Goal: Task Accomplishment & Management: Use online tool/utility

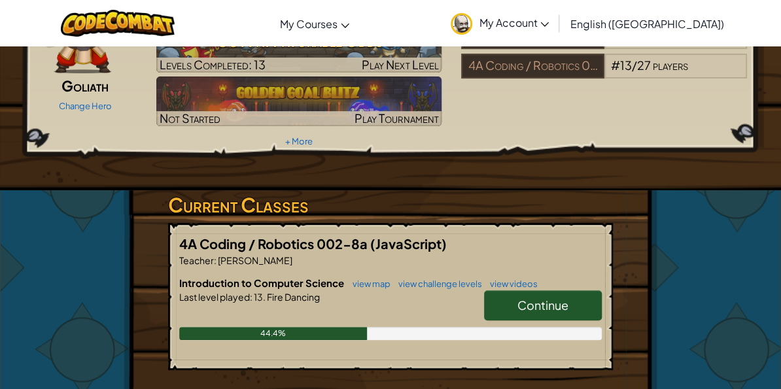
scroll to position [110, 0]
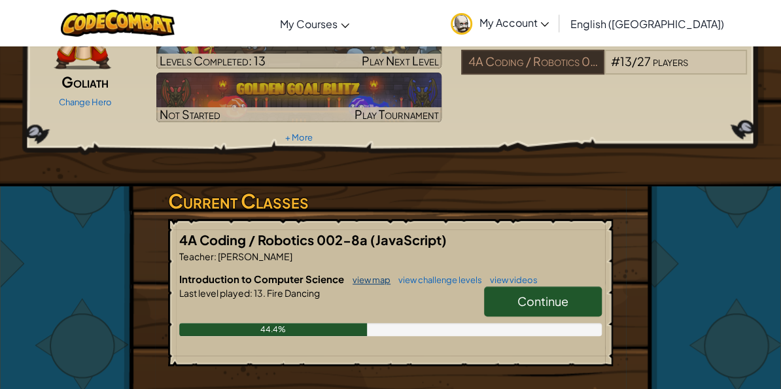
click at [379, 275] on link "view map" at bounding box center [368, 280] width 44 height 10
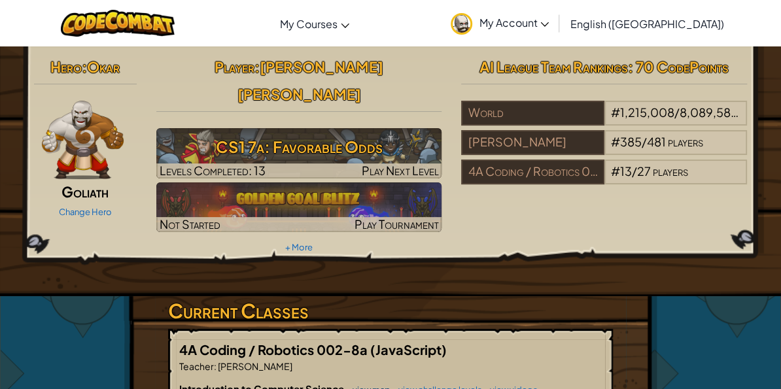
scroll to position [60, 0]
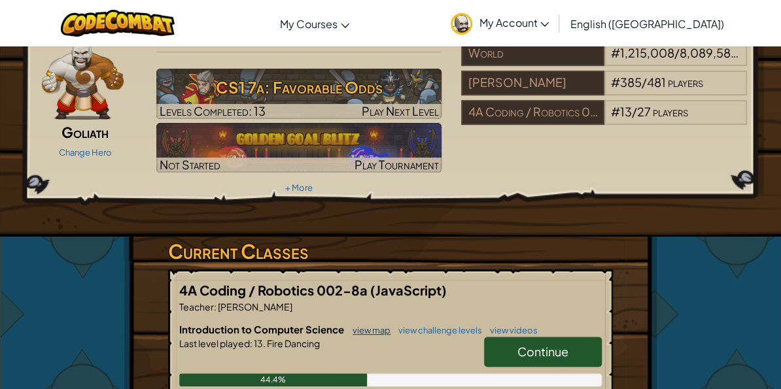
click at [373, 325] on link "view map" at bounding box center [368, 330] width 44 height 10
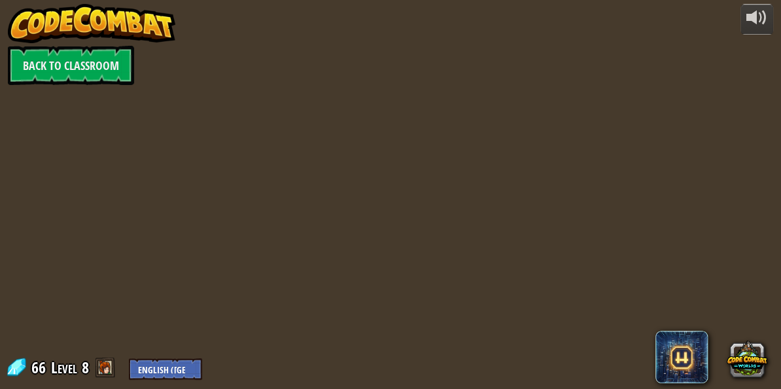
scroll to position [0, 0]
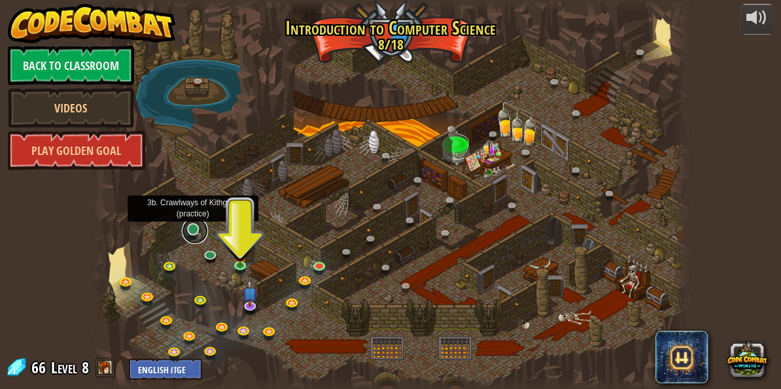
click at [194, 232] on link at bounding box center [195, 231] width 26 height 26
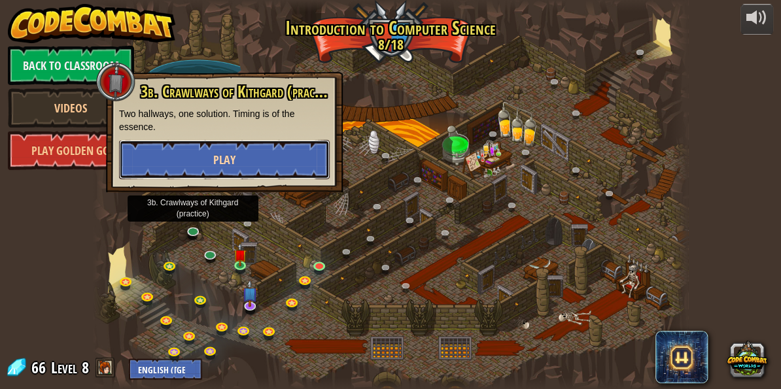
click at [215, 166] on span "Play" at bounding box center [224, 160] width 22 height 16
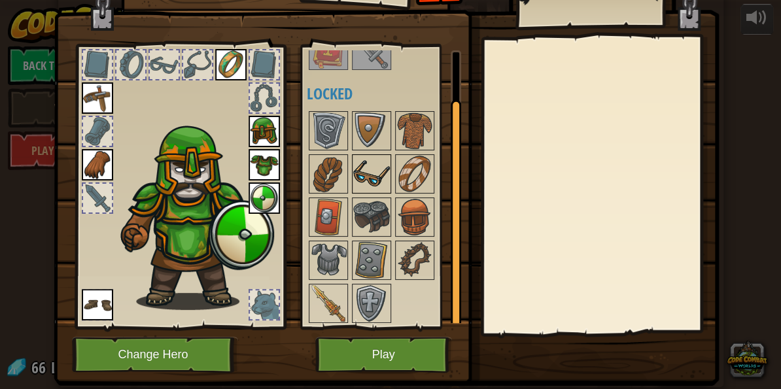
scroll to position [59, 0]
click at [359, 164] on img at bounding box center [371, 173] width 37 height 37
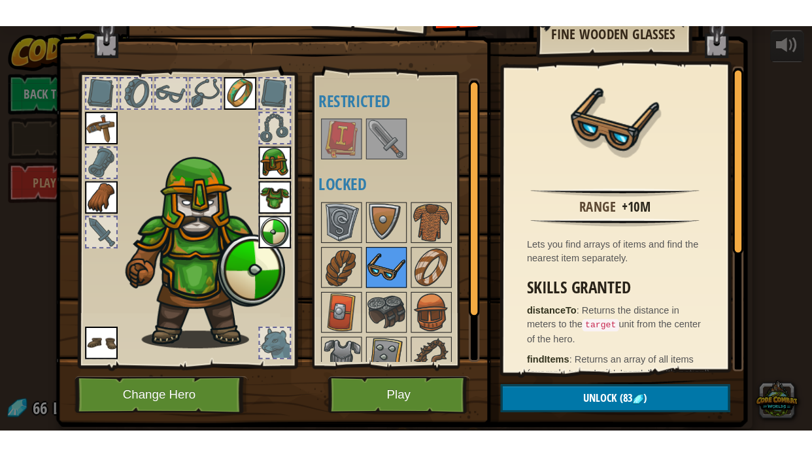
scroll to position [0, 0]
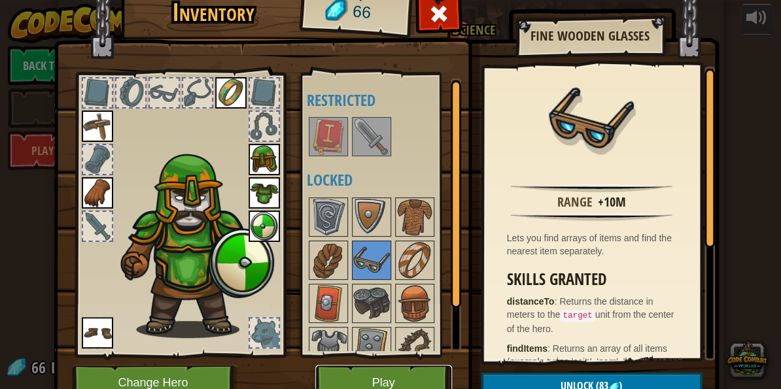
click at [424, 383] on button "Play" at bounding box center [383, 383] width 137 height 36
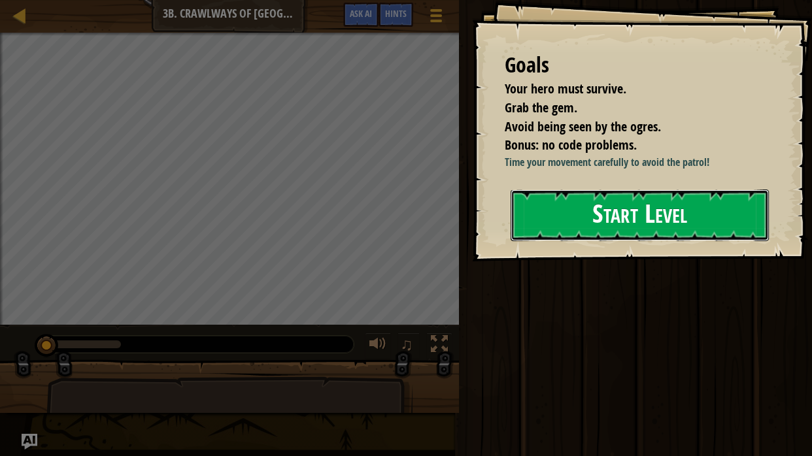
click at [564, 231] on button "Start Level" at bounding box center [640, 216] width 258 height 52
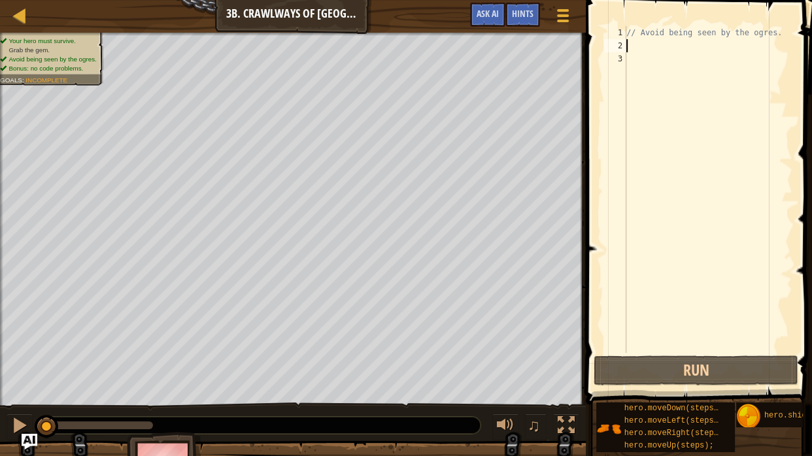
click at [635, 47] on div "// Avoid being seen by the ogres." at bounding box center [708, 202] width 169 height 353
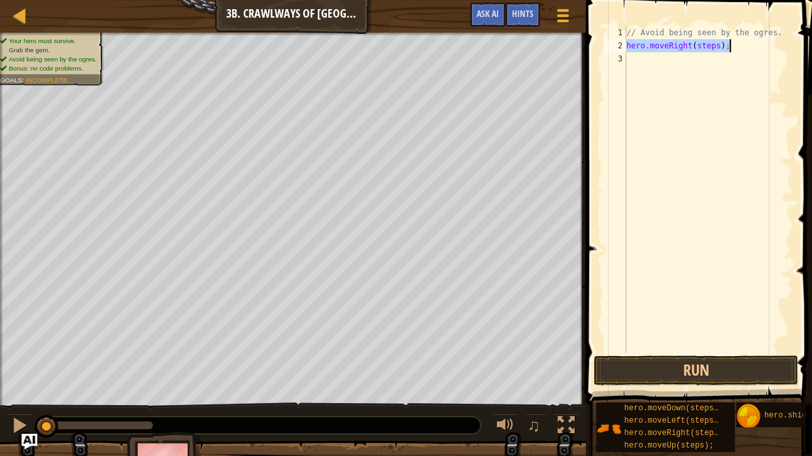
click at [719, 44] on div "// Avoid being seen by the ogres. hero . moveRight ( steps ) ;" at bounding box center [708, 189] width 169 height 327
type textarea "hero.moveRight(2);"
click at [689, 359] on button "Run" at bounding box center [696, 371] width 204 height 30
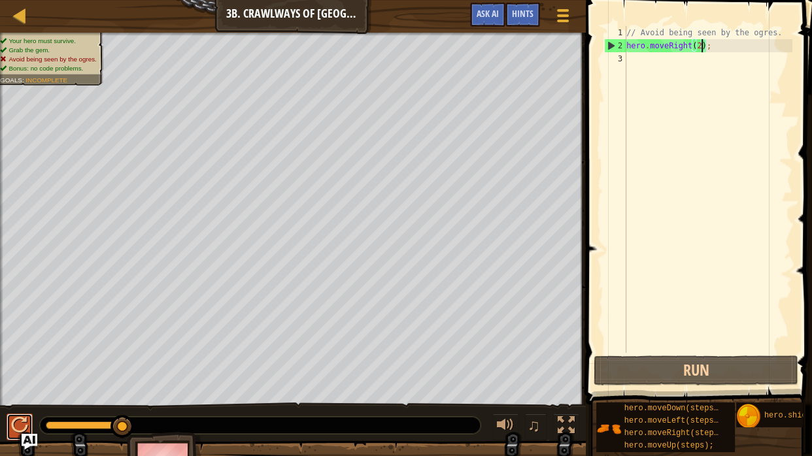
click at [20, 388] on div at bounding box center [19, 425] width 17 height 17
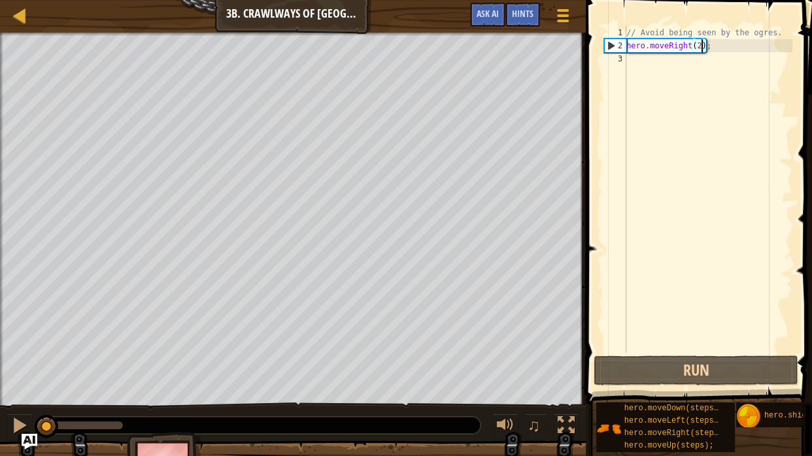
drag, startPoint x: 112, startPoint y: 429, endPoint x: 31, endPoint y: 411, distance: 83.1
click at [31, 388] on div "♫" at bounding box center [293, 422] width 586 height 39
drag, startPoint x: 710, startPoint y: 51, endPoint x: 627, endPoint y: 43, distance: 84.1
click at [627, 43] on div "// Avoid being seen by the ogres. hero . moveRight ( 2 ) ;" at bounding box center [708, 202] width 169 height 353
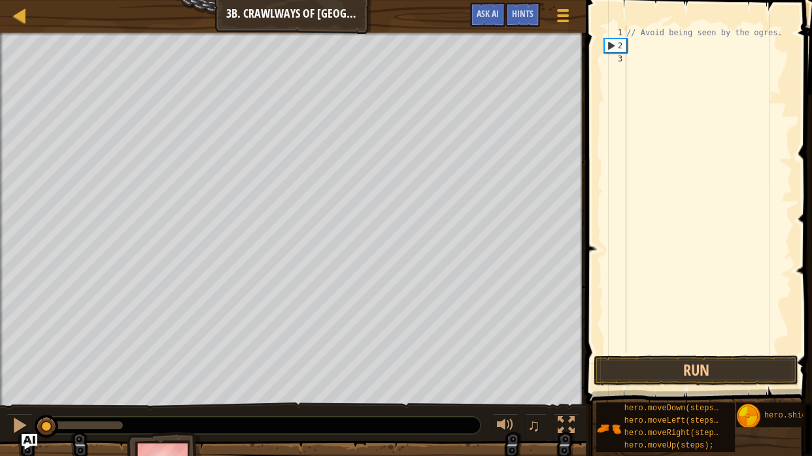
scroll to position [6, 0]
click at [720, 48] on div "// Avoid being seen by the ogres. hero . moveRight ( steps ) ; hero . moveLeft …" at bounding box center [708, 202] width 169 height 353
click at [715, 58] on div "// Avoid being seen by the ogres. hero . moveRight ( 1 ) ; hero . moveLeft ( st…" at bounding box center [708, 202] width 169 height 353
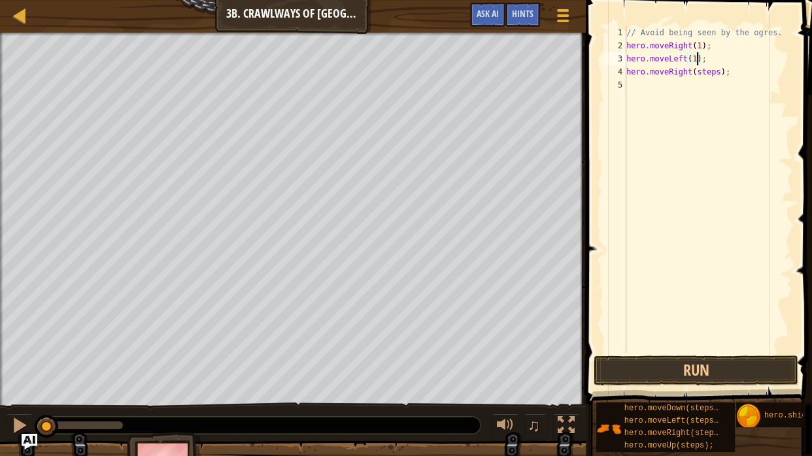
click at [720, 71] on div "// Avoid being seen by the ogres. hero . moveRight ( 1 ) ; hero . moveLeft ( 1 …" at bounding box center [708, 202] width 169 height 353
type textarea "hero.moveRight(3);"
click at [730, 361] on button "Run" at bounding box center [696, 371] width 204 height 30
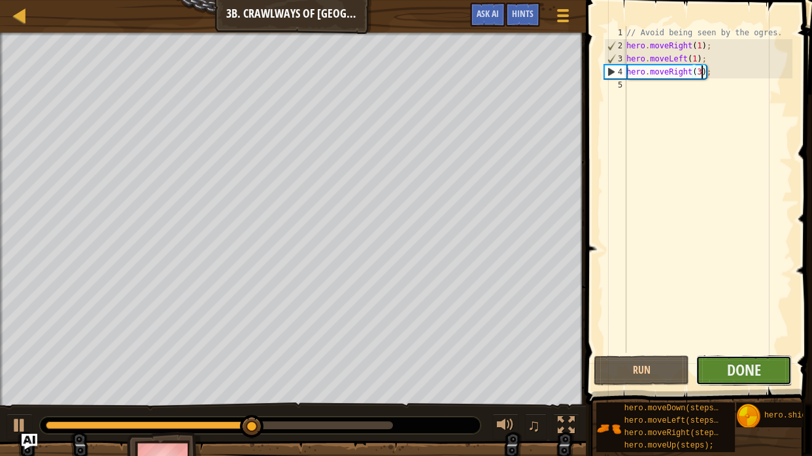
click at [725, 364] on button "Done" at bounding box center [743, 371] width 95 height 30
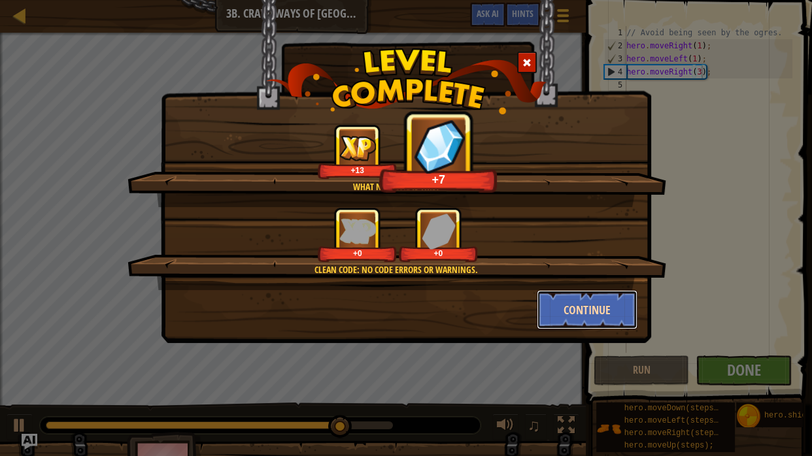
click at [597, 316] on button "Continue" at bounding box center [587, 309] width 101 height 39
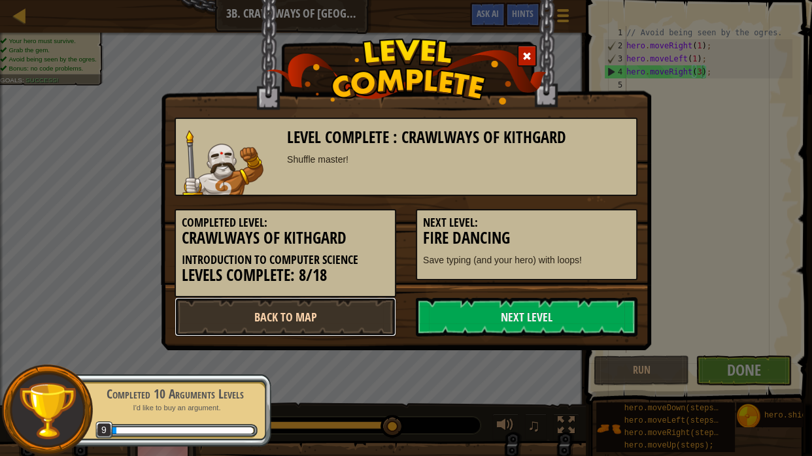
click at [279, 313] on link "Back to Map" at bounding box center [286, 317] width 222 height 39
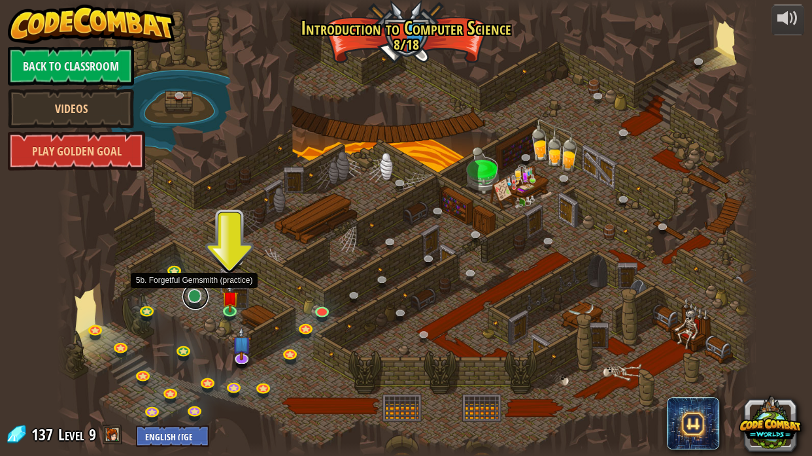
click at [196, 298] on link at bounding box center [195, 297] width 26 height 26
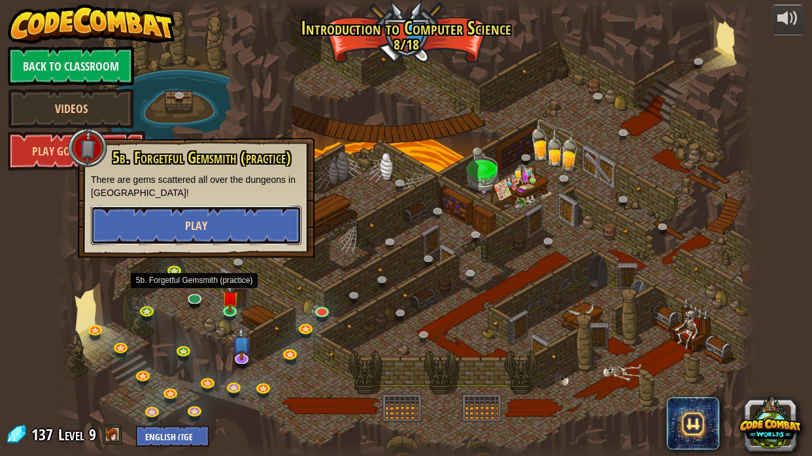
click at [225, 213] on button "Play" at bounding box center [196, 225] width 211 height 39
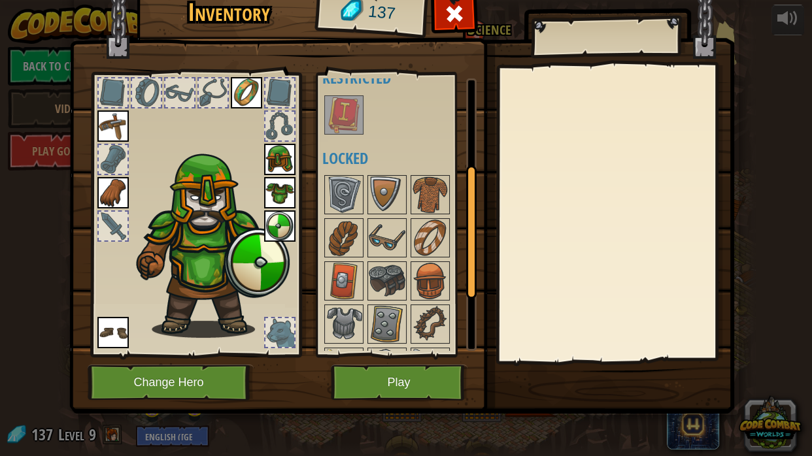
scroll to position [182, 0]
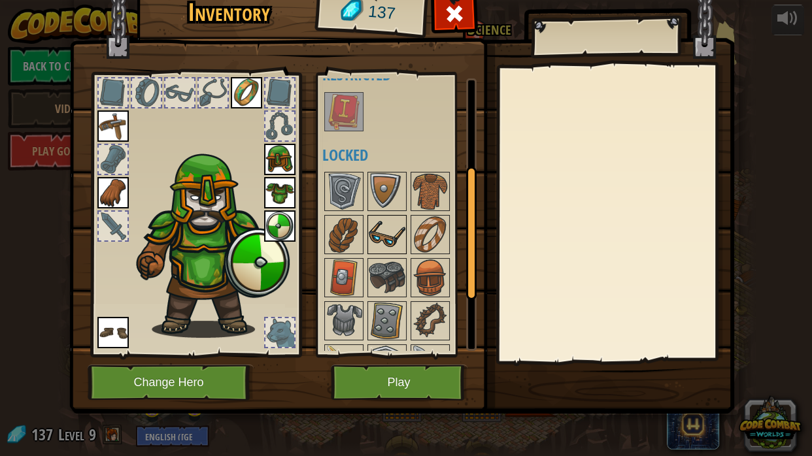
click at [388, 227] on img at bounding box center [387, 234] width 37 height 37
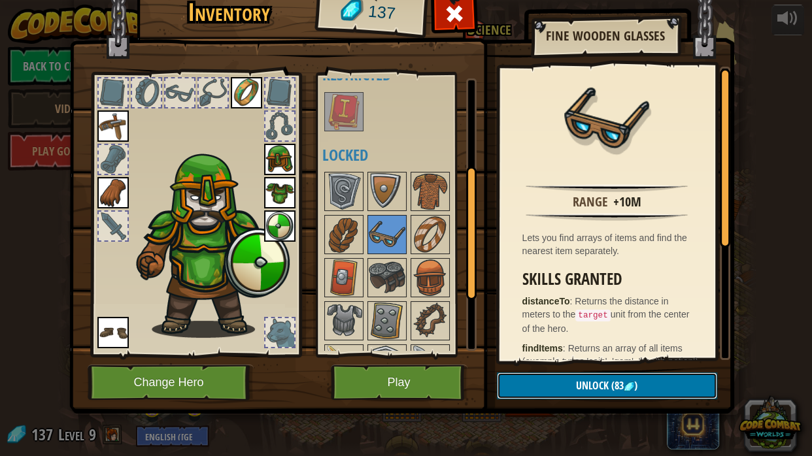
click at [514, 379] on button "Unlock (83 )" at bounding box center [607, 386] width 220 height 27
click at [546, 381] on button "Confirm" at bounding box center [607, 386] width 220 height 27
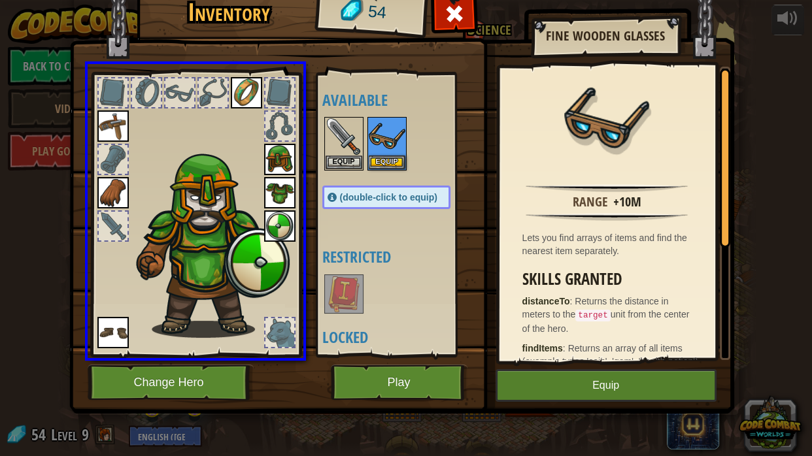
drag, startPoint x: 374, startPoint y: 133, endPoint x: 178, endPoint y: 97, distance: 199.6
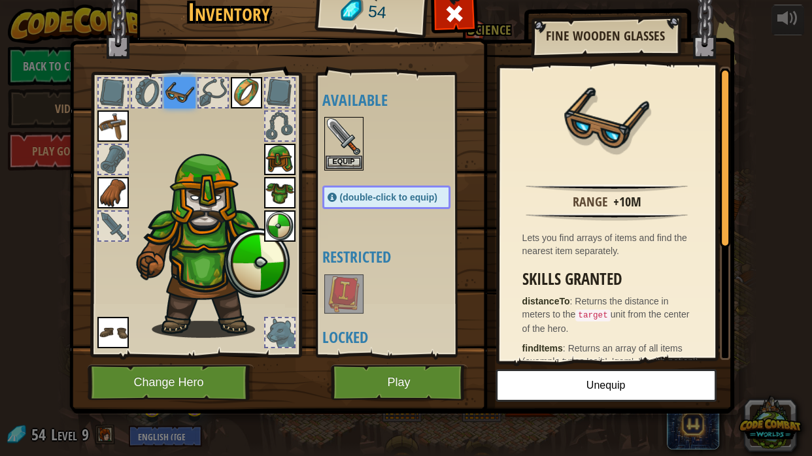
click at [175, 131] on div at bounding box center [196, 211] width 216 height 294
click at [336, 162] on button "Equip" at bounding box center [344, 162] width 37 height 14
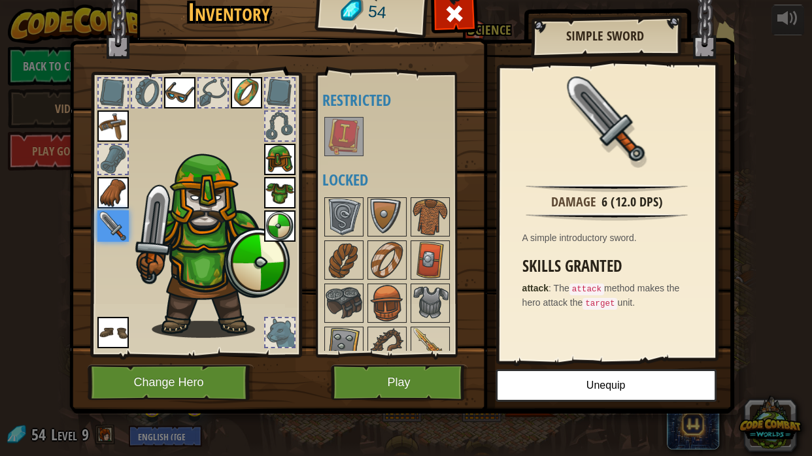
click at [97, 227] on img at bounding box center [112, 226] width 31 height 31
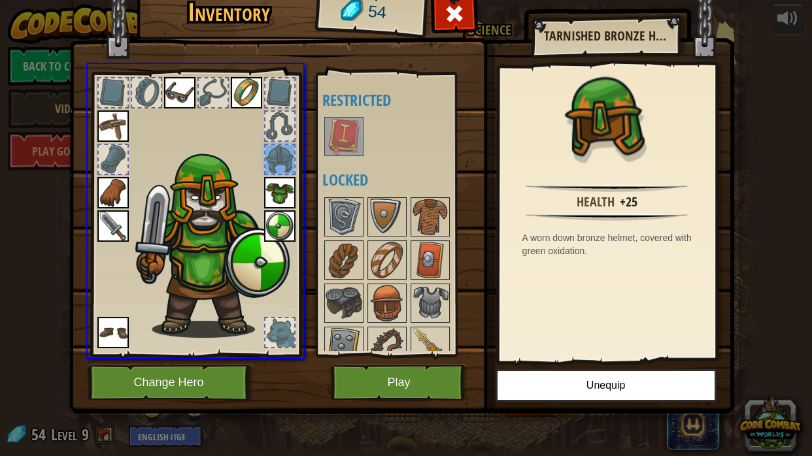
drag, startPoint x: 275, startPoint y: 165, endPoint x: 402, endPoint y: 195, distance: 130.9
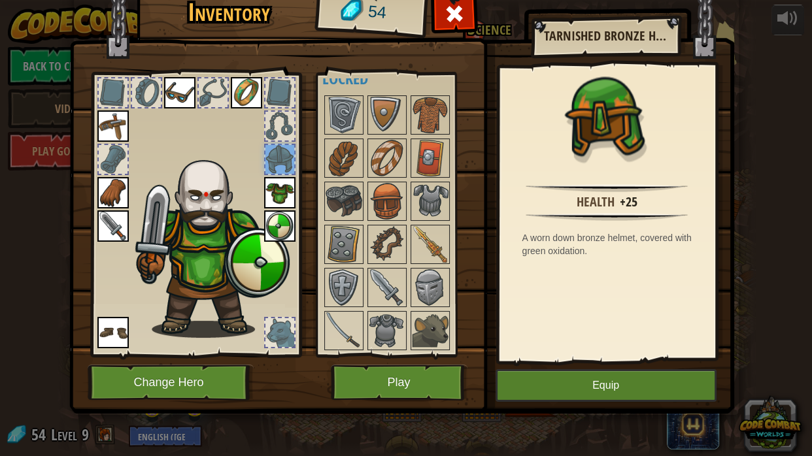
scroll to position [7, 0]
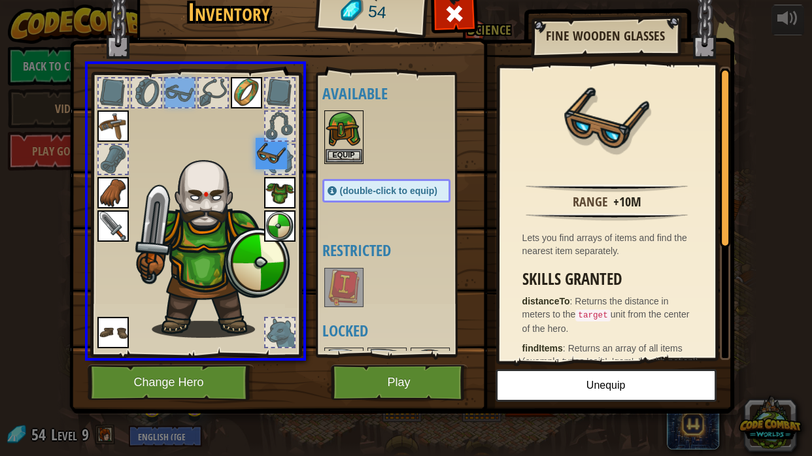
drag, startPoint x: 179, startPoint y: 99, endPoint x: 281, endPoint y: 164, distance: 120.3
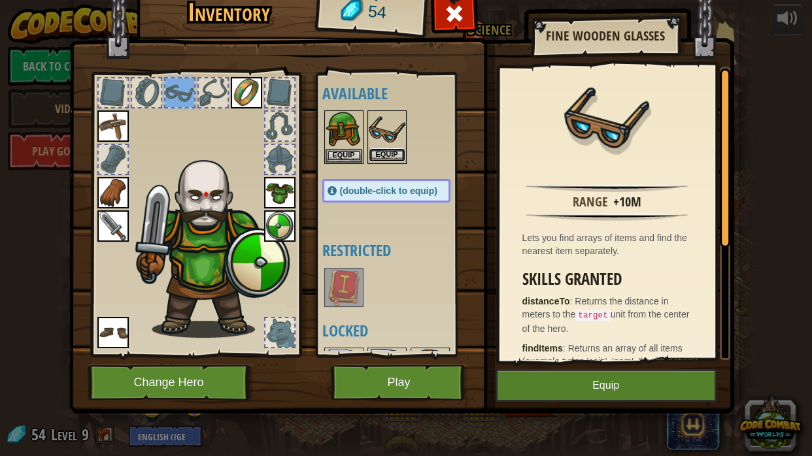
click at [393, 148] on button "Equip" at bounding box center [387, 155] width 37 height 14
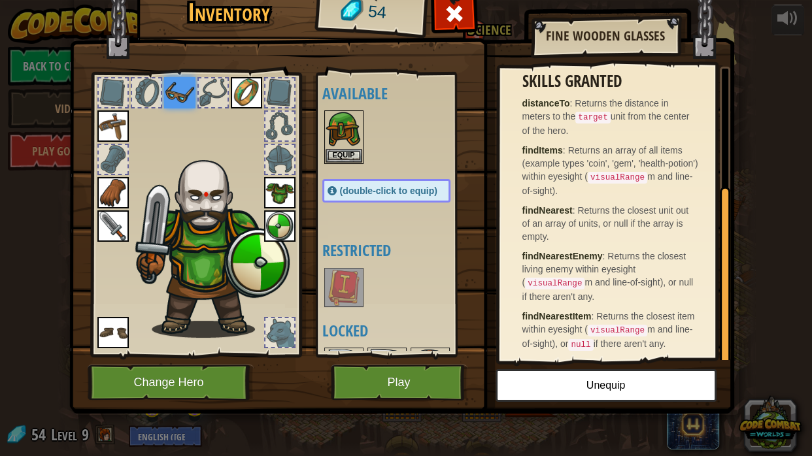
scroll to position [0, 0]
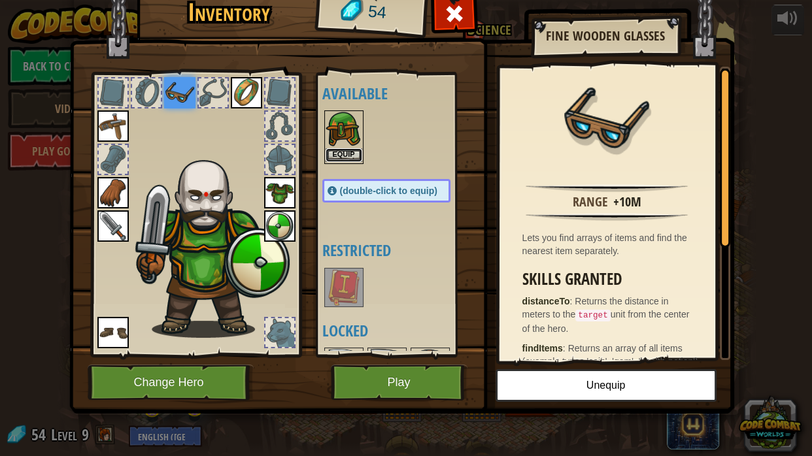
click at [351, 158] on button "Equip" at bounding box center [344, 155] width 37 height 14
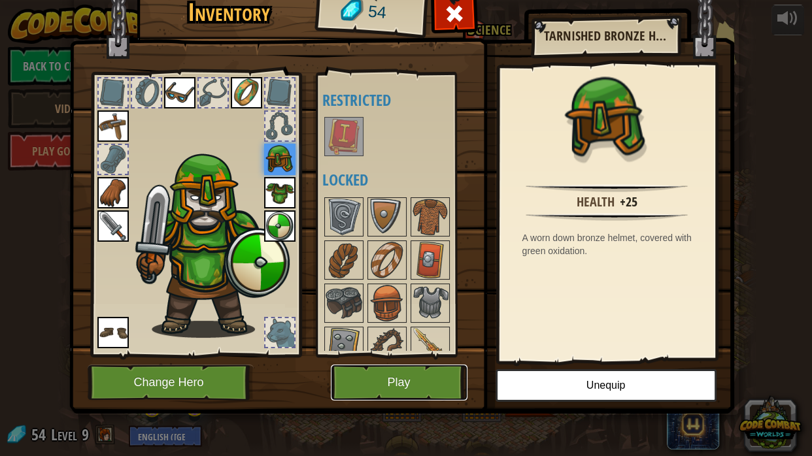
click at [430, 388] on button "Play" at bounding box center [399, 383] width 137 height 36
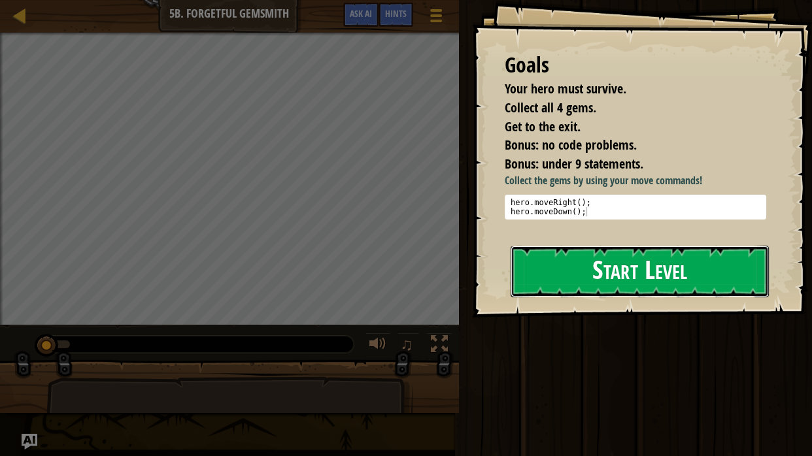
click at [568, 290] on button "Start Level" at bounding box center [640, 272] width 258 height 52
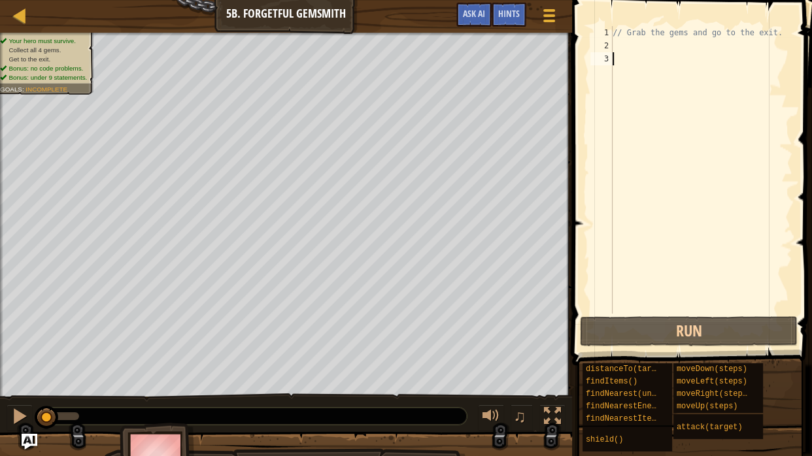
click at [620, 43] on div "// Grab the gems and go to the exit." at bounding box center [701, 183] width 182 height 314
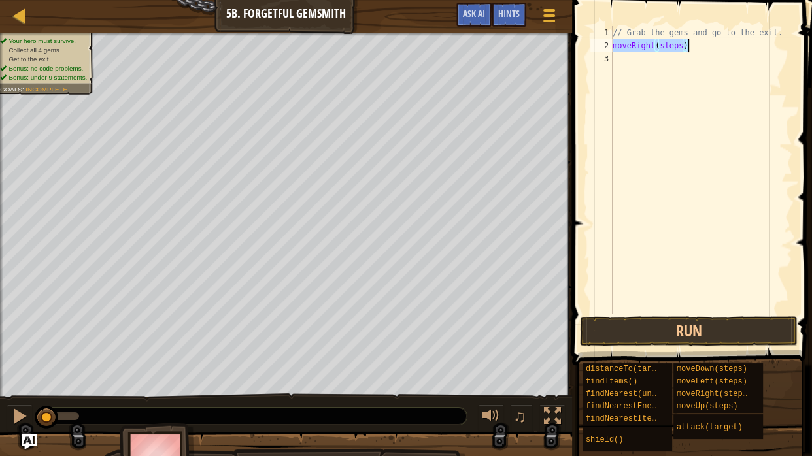
click at [612, 45] on div "// Grab the gems and go to the exit. moveRight ( steps )" at bounding box center [701, 170] width 182 height 288
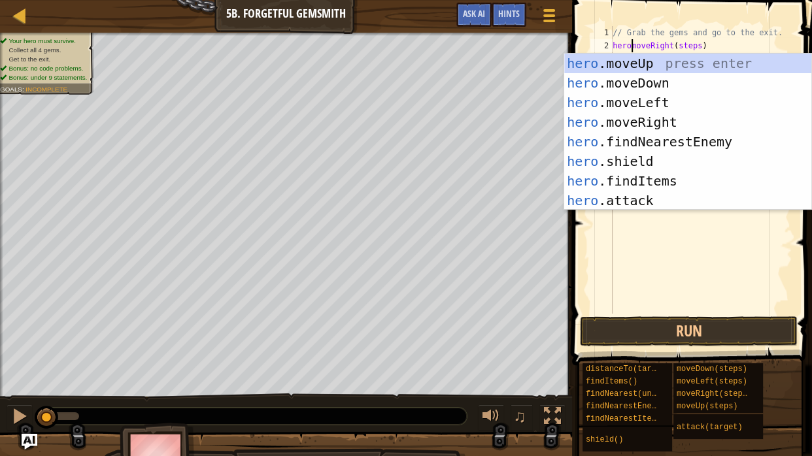
scroll to position [6, 1]
type textarea "hero.moveRight(steps)"
click at [727, 218] on div "// Grab the gems and go to the exit. hero . moveRight ( steps )" at bounding box center [701, 183] width 182 height 314
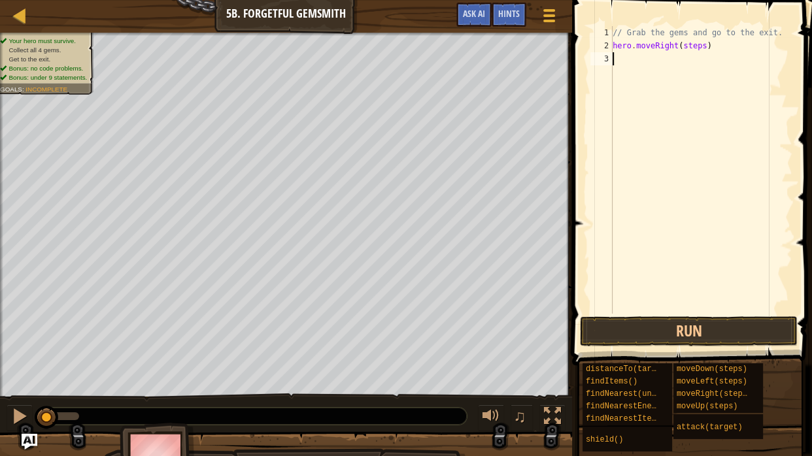
scroll to position [6, 0]
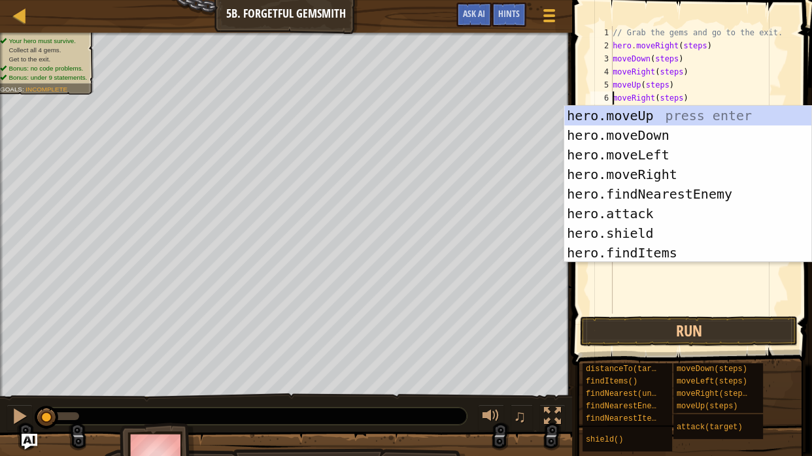
click at [612, 58] on div "// Grab the gems and go to the exit. hero . moveRight ( steps ) moveDown ( step…" at bounding box center [701, 183] width 182 height 314
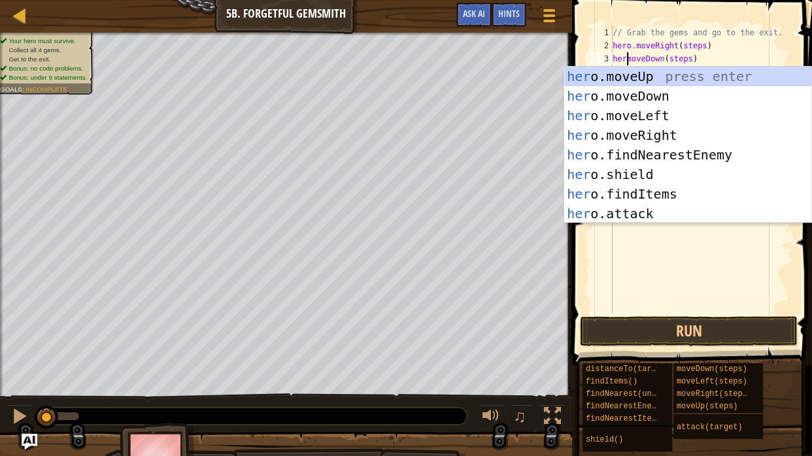
type textarea "hero.moveDown(steps)"
click at [683, 253] on div "// Grab the gems and go to the exit. hero . moveRight ( steps ) hero . moveDown…" at bounding box center [701, 183] width 182 height 314
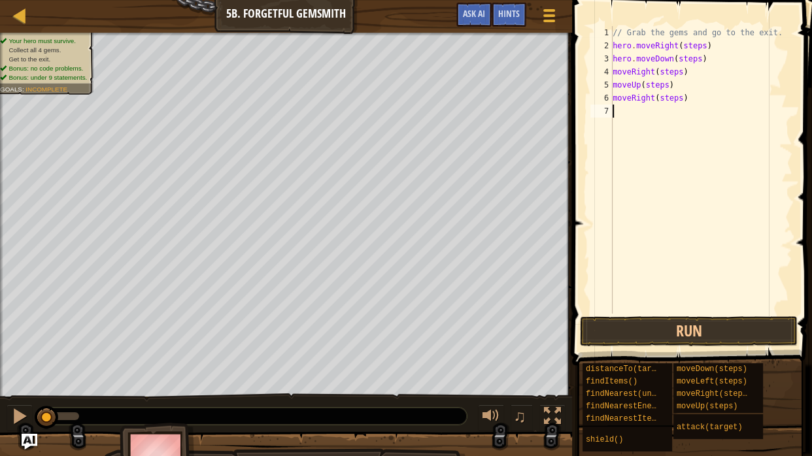
scroll to position [6, 0]
click at [613, 73] on div "// Grab the gems and go to the exit. hero . moveRight ( steps ) hero . moveDown…" at bounding box center [701, 183] width 182 height 314
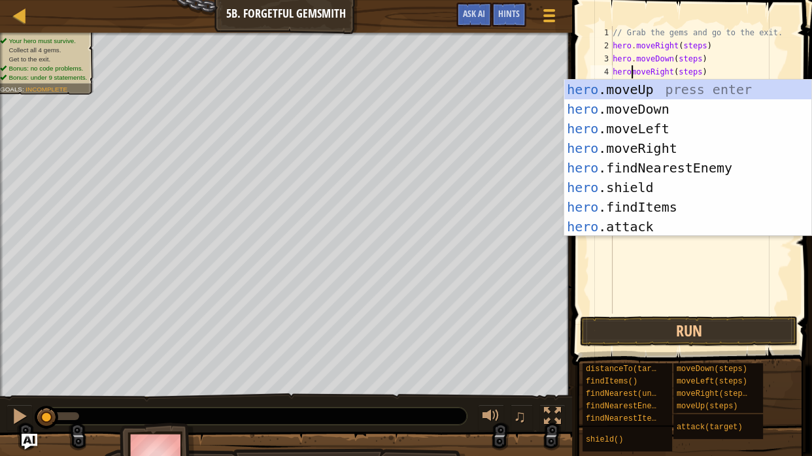
scroll to position [6, 1]
type textarea "hero.moveRight(steps)"
click at [681, 253] on div "// Grab the gems and go to the exit. hero . moveRight ( steps ) hero . moveDown…" at bounding box center [701, 183] width 182 height 314
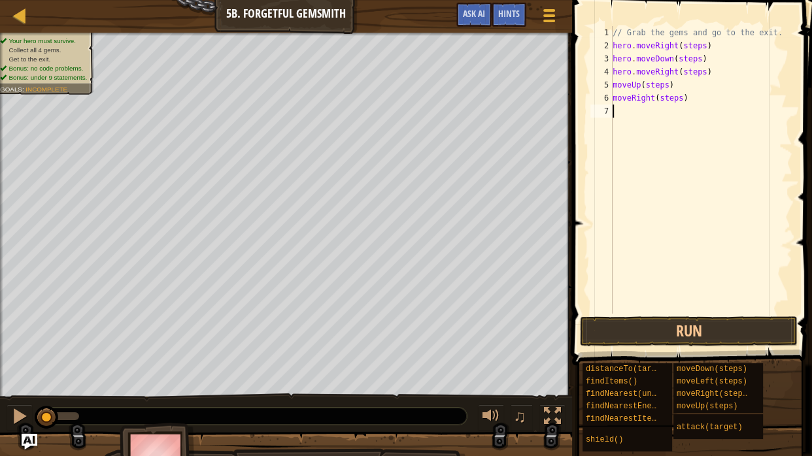
scroll to position [6, 0]
click at [613, 86] on div "// Grab the gems and go to the exit. hero . moveRight ( steps ) hero . moveDown…" at bounding box center [701, 183] width 182 height 314
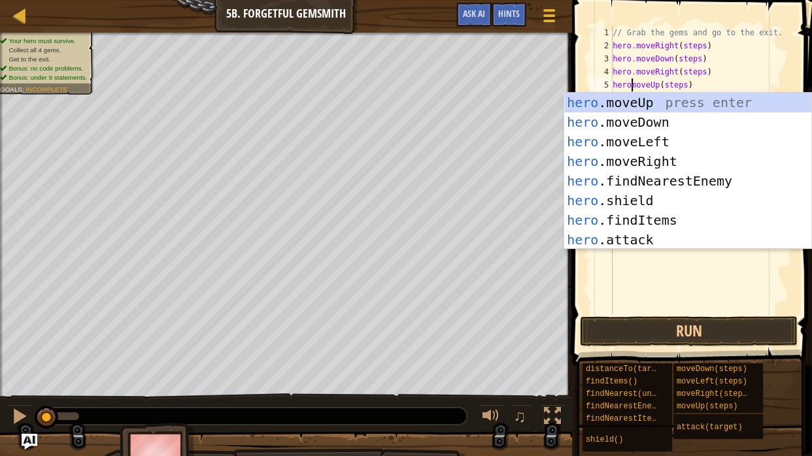
scroll to position [6, 1]
type textarea "hero.moveUp(steps)"
click at [658, 280] on div "// Grab the gems and go to the exit. hero . moveRight ( steps ) hero . moveDown…" at bounding box center [701, 183] width 182 height 314
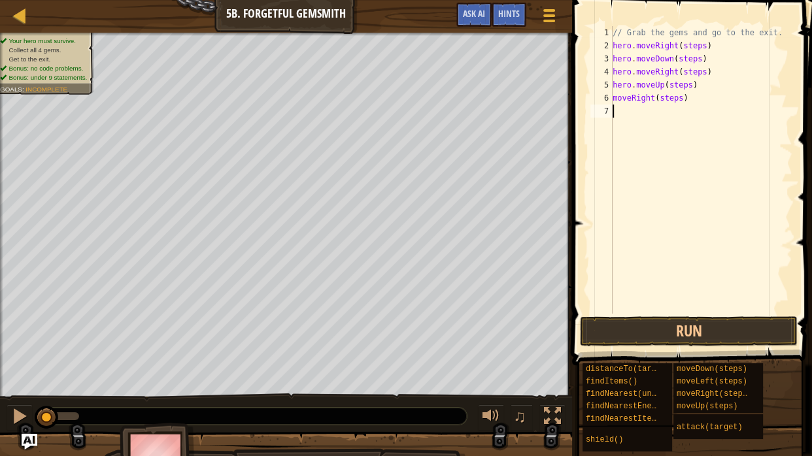
scroll to position [6, 0]
click at [612, 98] on div "// Grab the gems and go to the exit. hero . moveRight ( steps ) hero . moveDown…" at bounding box center [701, 183] width 182 height 314
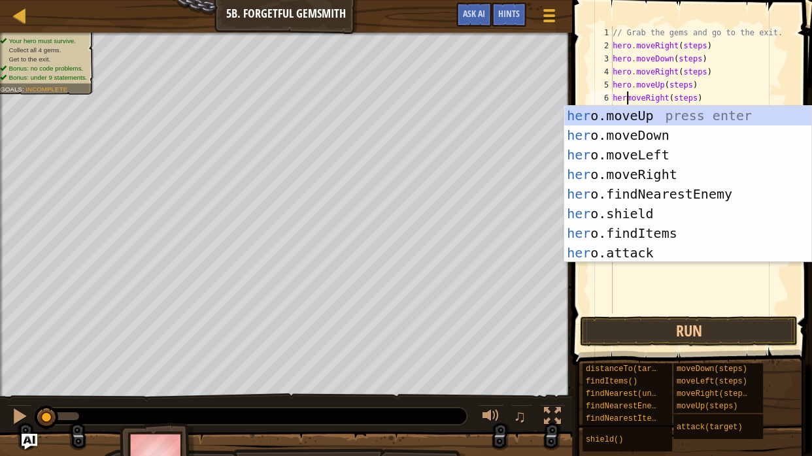
scroll to position [6, 1]
type textarea "hero.moveRight(steps)"
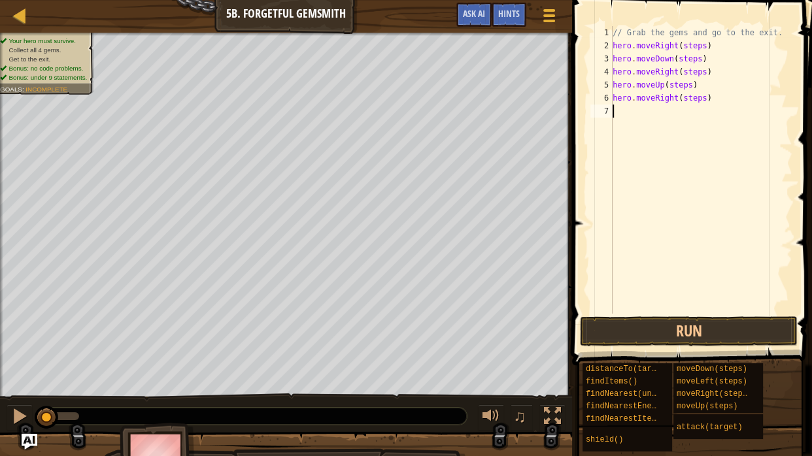
click at [634, 277] on div "// Grab the gems and go to the exit. hero . moveRight ( steps ) hero . moveDown…" at bounding box center [701, 183] width 182 height 314
click at [705, 50] on div "// Grab the gems and go to the exit. hero . moveRight ( steps ) hero . moveDown…" at bounding box center [701, 183] width 182 height 314
click at [700, 60] on div "// Grab the gems and go to the exit. hero . moveRight ( 1 ) hero . moveDown ( s…" at bounding box center [701, 183] width 182 height 314
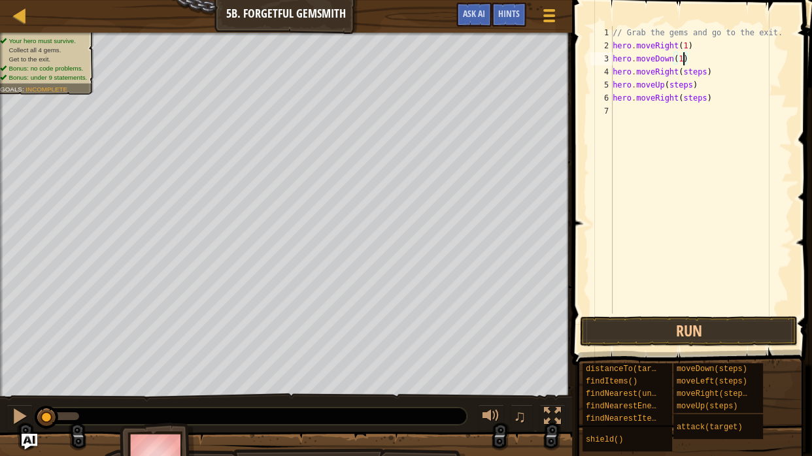
scroll to position [6, 5]
click at [706, 75] on div "// Grab the gems and go to the exit. hero . moveRight ( 1 ) hero . moveDown ( 1…" at bounding box center [701, 183] width 182 height 314
click at [693, 85] on div "// Grab the gems and go to the exit. hero . moveRight ( 1 ) hero . moveDown ( 1…" at bounding box center [701, 183] width 182 height 314
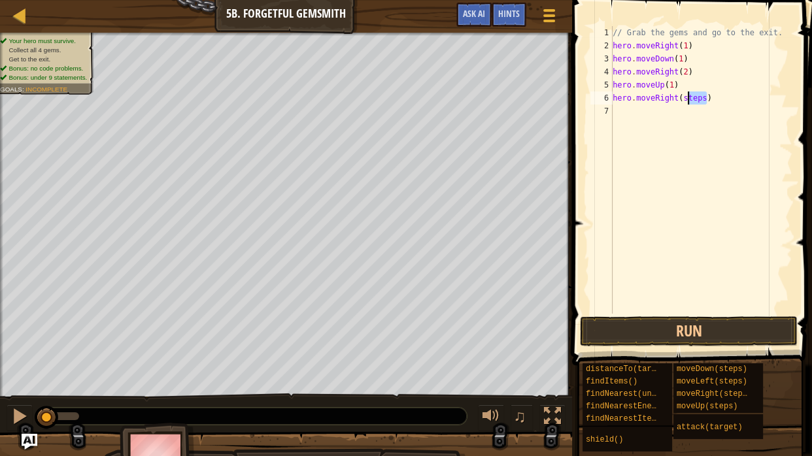
drag, startPoint x: 706, startPoint y: 100, endPoint x: 686, endPoint y: 95, distance: 20.9
click at [686, 95] on div "// Grab the gems and go to the exit. hero . moveRight ( 1 ) hero . moveDown ( 1…" at bounding box center [701, 183] width 182 height 314
type textarea "hero.moveRight(2)"
click at [697, 328] on button "Run" at bounding box center [689, 332] width 218 height 30
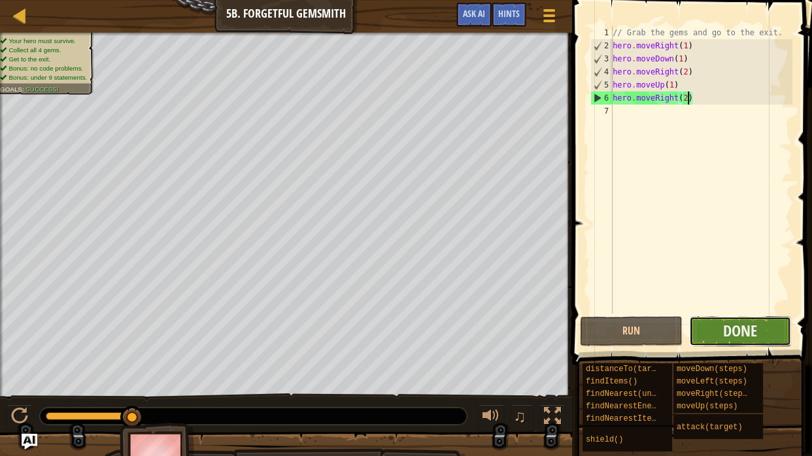
click at [771, 334] on button "Done" at bounding box center [740, 332] width 103 height 30
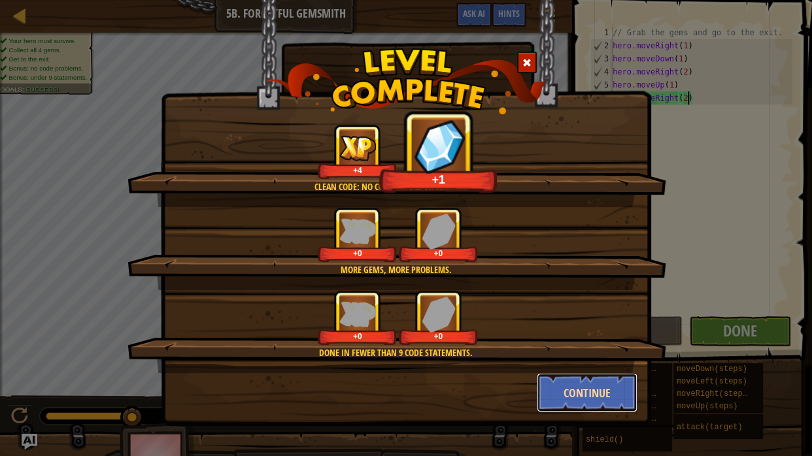
click at [566, 388] on button "Continue" at bounding box center [587, 392] width 101 height 39
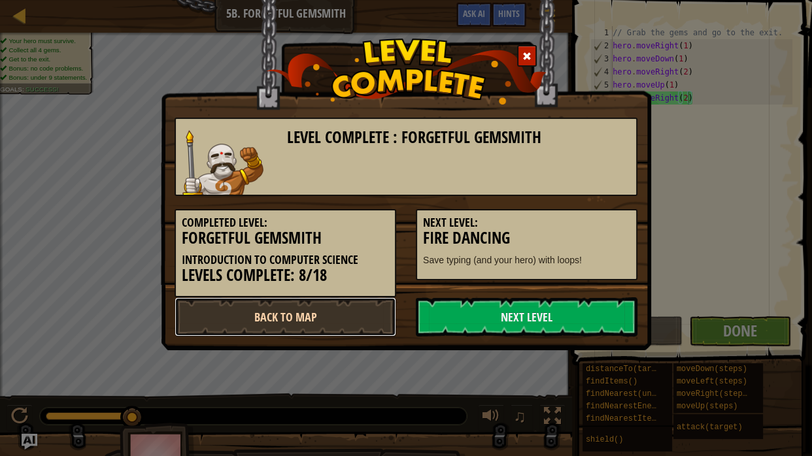
click at [341, 327] on link "Back to Map" at bounding box center [286, 317] width 222 height 39
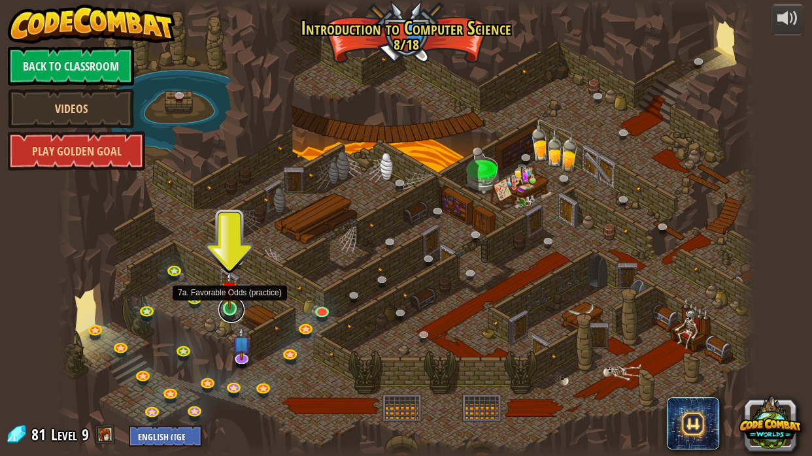
click at [228, 311] on link at bounding box center [231, 310] width 26 height 26
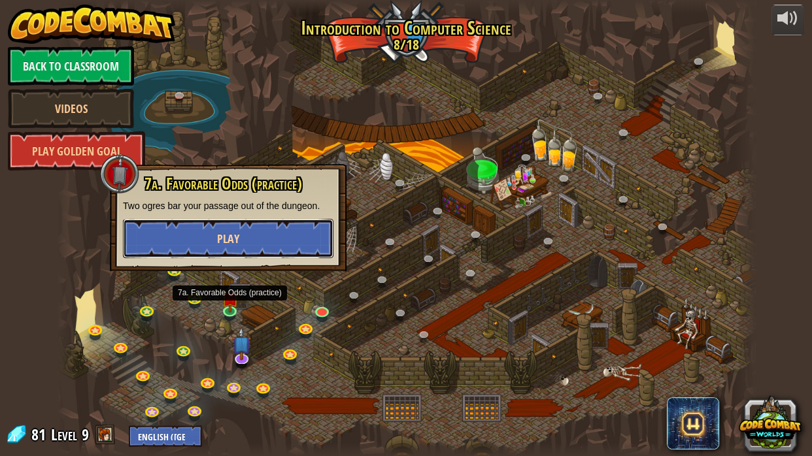
click at [217, 243] on span "Play" at bounding box center [228, 239] width 22 height 16
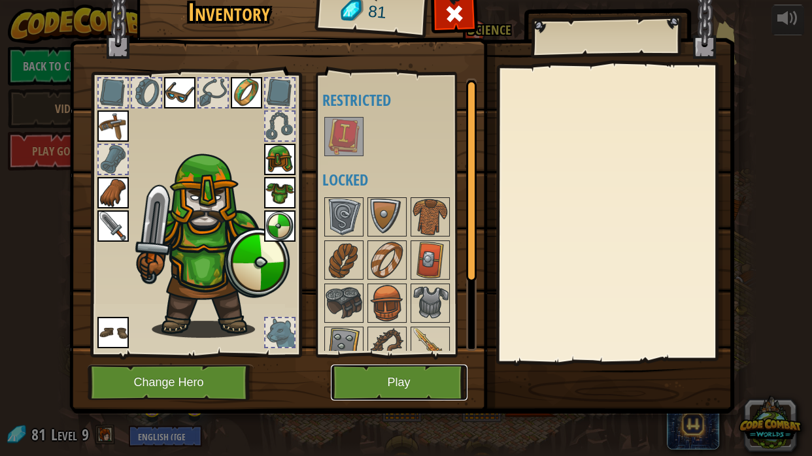
click at [427, 383] on button "Play" at bounding box center [399, 383] width 137 height 36
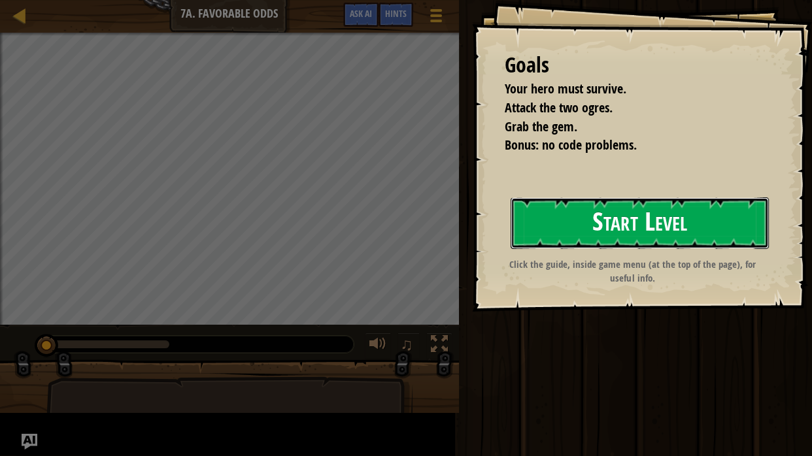
click at [511, 249] on button "Start Level" at bounding box center [640, 224] width 258 height 52
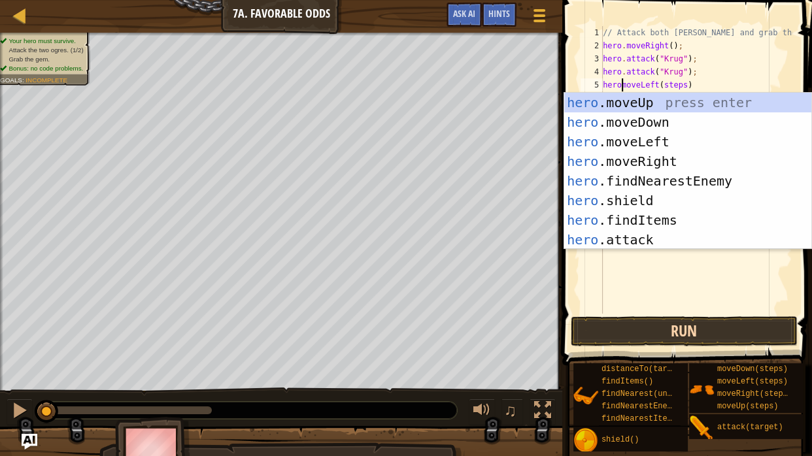
type textarea "hero.moveLeft(steps)"
click at [657, 284] on div "// Attack both [PERSON_NAME] and grab the gem. hero . moveRight ( ) ; hero . at…" at bounding box center [696, 183] width 192 height 314
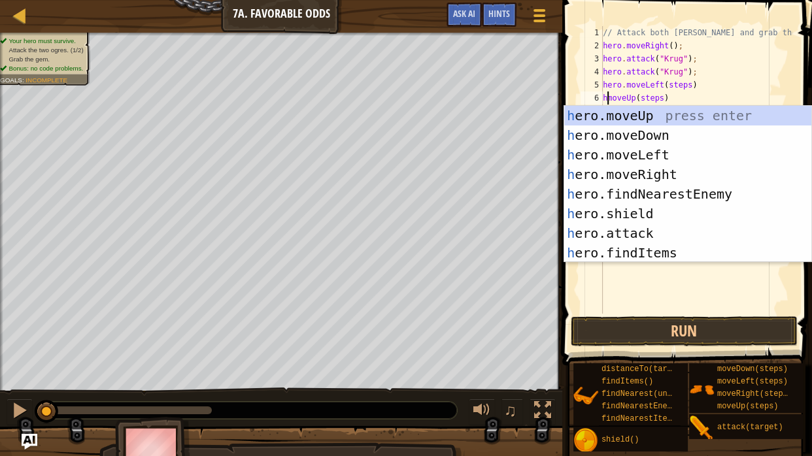
scroll to position [6, 0]
type textarea "hero.moveUp(steps)"
click at [637, 280] on div "// Attack both [PERSON_NAME] and grab the gem. hero . moveRight ( ) ; hero . at…" at bounding box center [696, 183] width 192 height 314
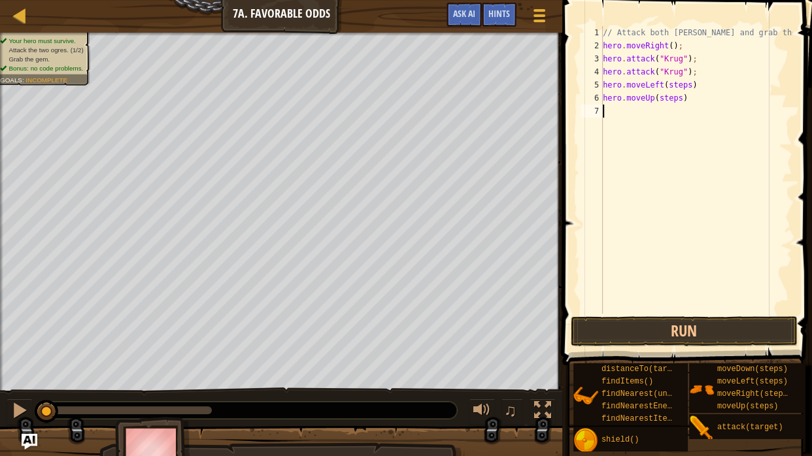
scroll to position [6, 0]
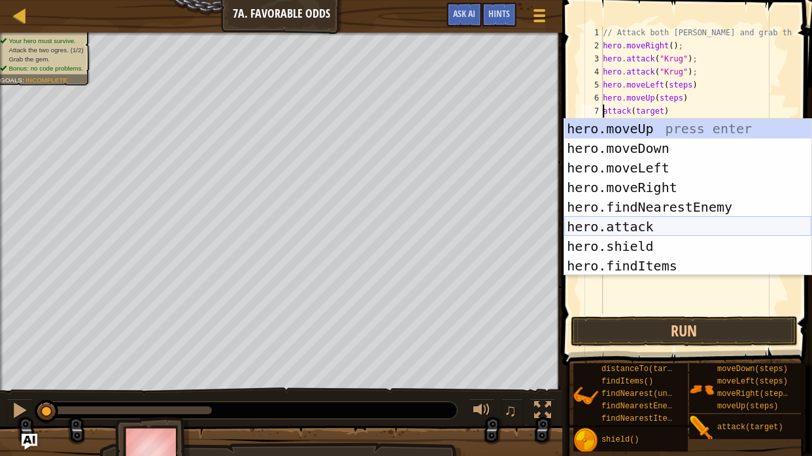
click at [615, 230] on div "hero.moveUp press enter hero.moveDown press enter hero.moveLeft press enter her…" at bounding box center [687, 217] width 247 height 196
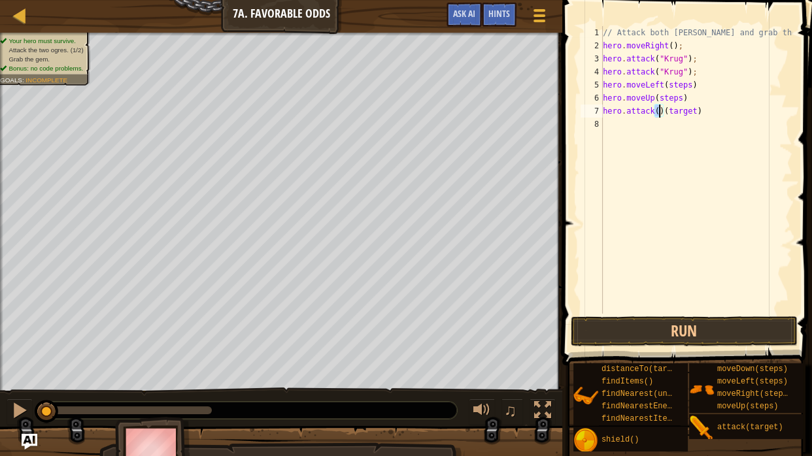
scroll to position [6, 4]
type textarea "hero.attack()(target)"
click at [672, 295] on div "// Attack both [PERSON_NAME] and grab the gem. hero . moveRight ( ) ; hero . at…" at bounding box center [696, 183] width 192 height 314
click at [659, 112] on div "// Attack both [PERSON_NAME] and grab the gem. hero . moveRight ( ) ; hero . at…" at bounding box center [696, 183] width 192 height 314
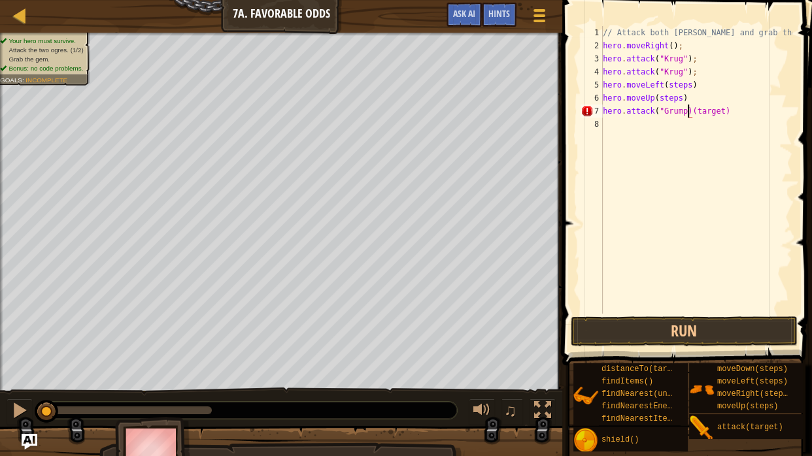
scroll to position [6, 7]
drag, startPoint x: 736, startPoint y: 109, endPoint x: 697, endPoint y: 109, distance: 39.2
click at [697, 109] on div "// Attack both [PERSON_NAME] and grab the gem. hero . moveRight ( ) ; hero . at…" at bounding box center [696, 183] width 192 height 314
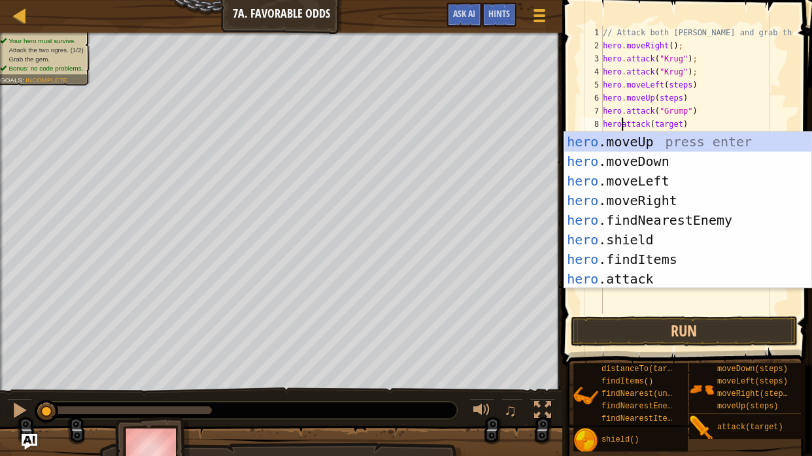
scroll to position [6, 2]
click at [687, 126] on div "// Attack both [PERSON_NAME] and grab the gem. hero . moveRight ( ) ; hero . at…" at bounding box center [696, 183] width 192 height 314
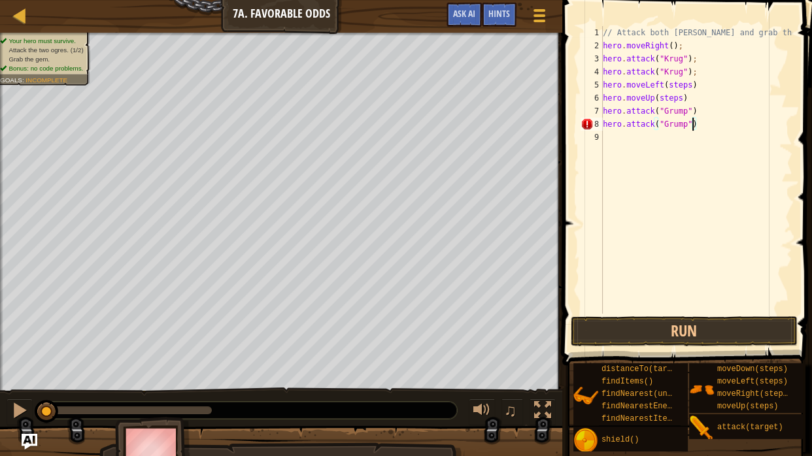
scroll to position [6, 7]
click at [695, 339] on button "Run" at bounding box center [684, 332] width 227 height 30
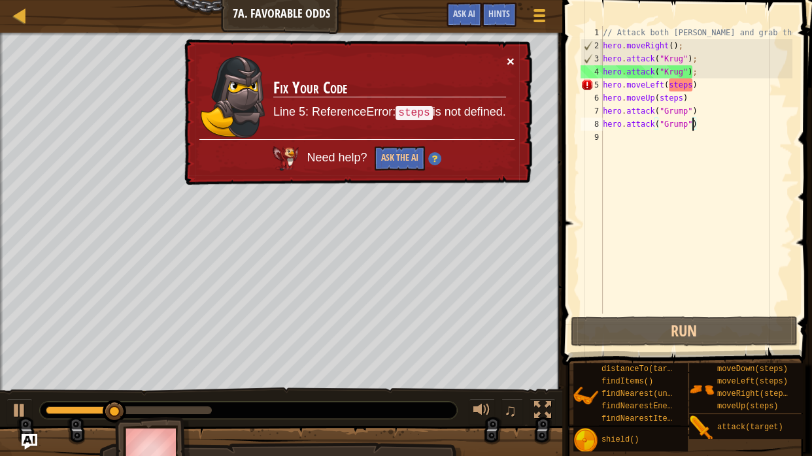
click at [510, 61] on button "×" at bounding box center [511, 61] width 8 height 14
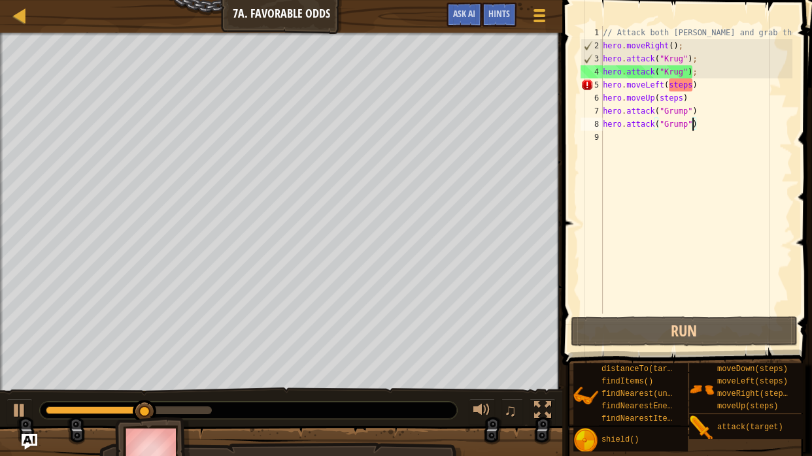
click at [691, 88] on div "// Attack both [PERSON_NAME] and grab the gem. hero . moveRight ( ) ; hero . at…" at bounding box center [696, 183] width 192 height 314
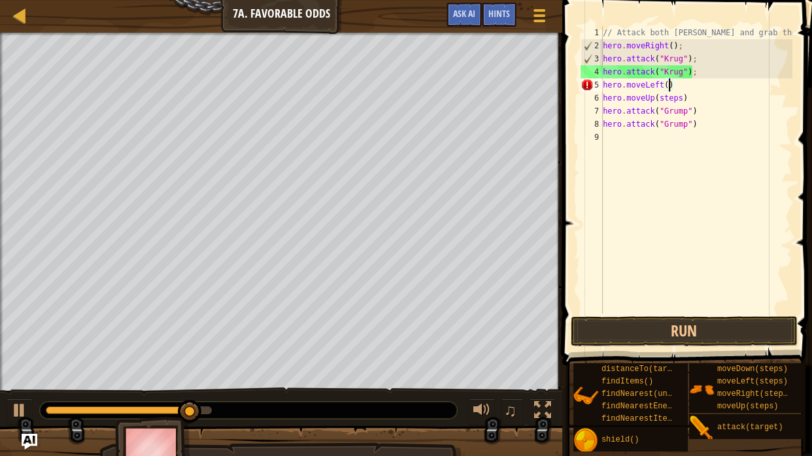
scroll to position [6, 5]
click at [635, 330] on button "Run" at bounding box center [684, 332] width 227 height 30
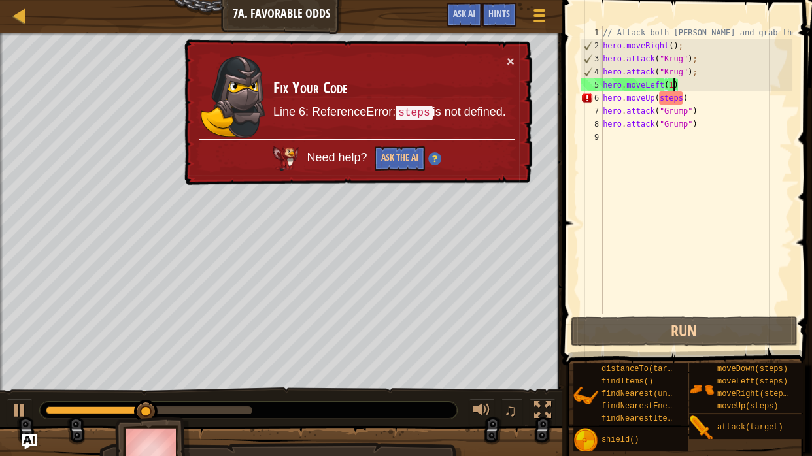
click at [681, 99] on div "// Attack both [PERSON_NAME] and grab the gem. hero . moveRight ( ) ; hero . at…" at bounding box center [696, 183] width 192 height 314
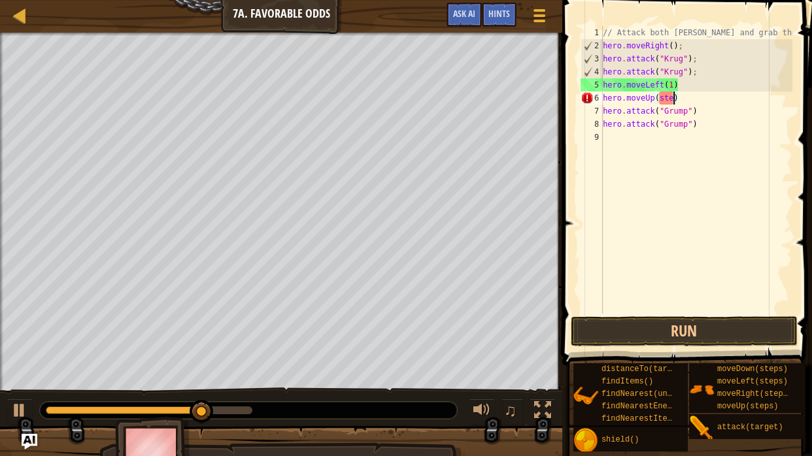
scroll to position [6, 5]
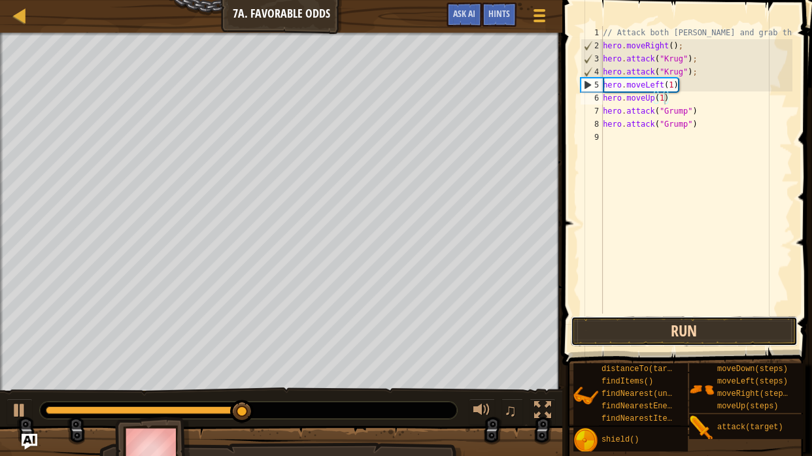
click at [661, 327] on button "Run" at bounding box center [684, 332] width 227 height 30
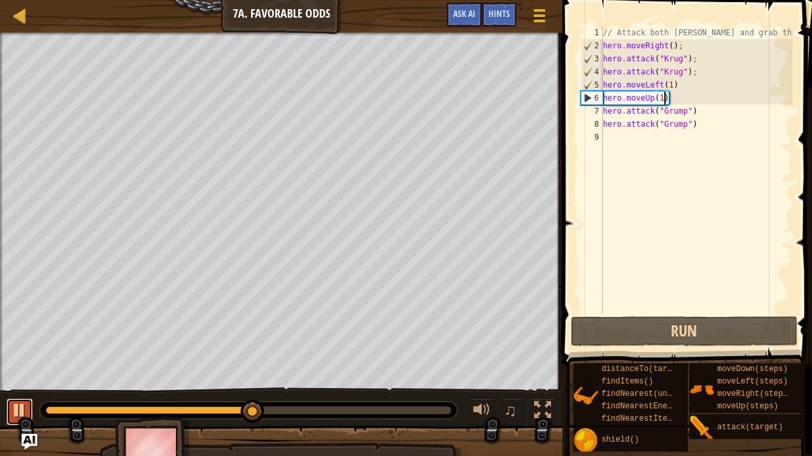
click at [23, 388] on div at bounding box center [19, 410] width 17 height 17
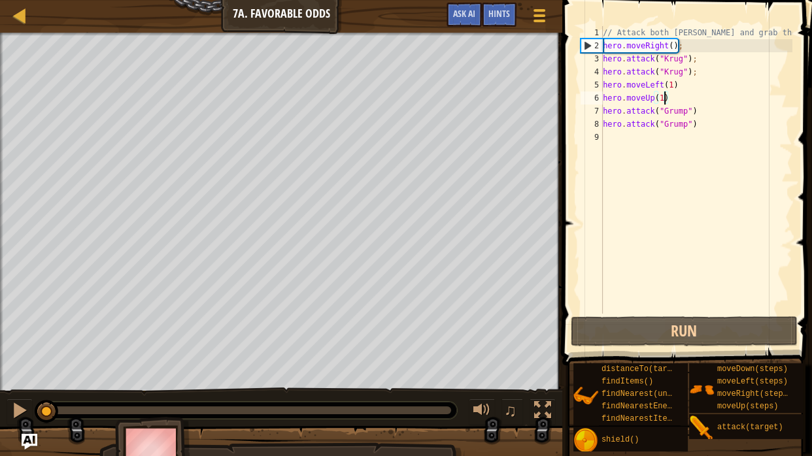
drag, startPoint x: 249, startPoint y: 409, endPoint x: 26, endPoint y: 394, distance: 224.2
click at [26, 388] on div "♫" at bounding box center [281, 407] width 562 height 39
click at [662, 86] on div "// Attack both [PERSON_NAME] and grab the gem. hero . moveRight ( ) ; hero . at…" at bounding box center [696, 183] width 192 height 314
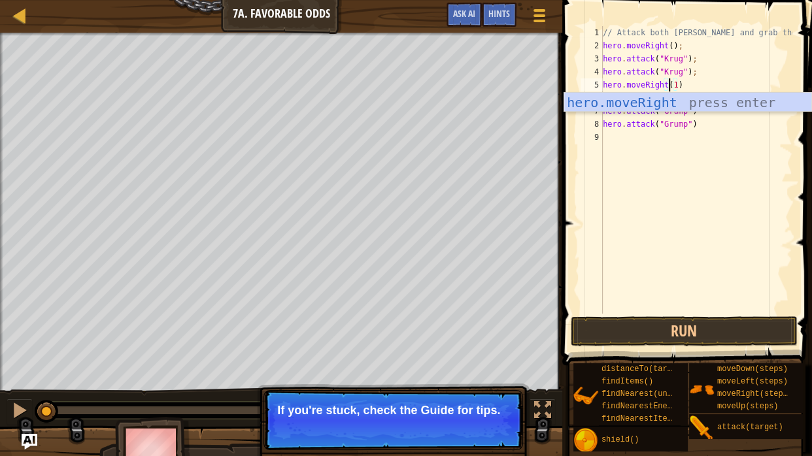
scroll to position [6, 5]
click at [707, 125] on div "// Attack both [PERSON_NAME] and grab the gem. hero . moveRight ( ) ; hero . at…" at bounding box center [696, 183] width 192 height 314
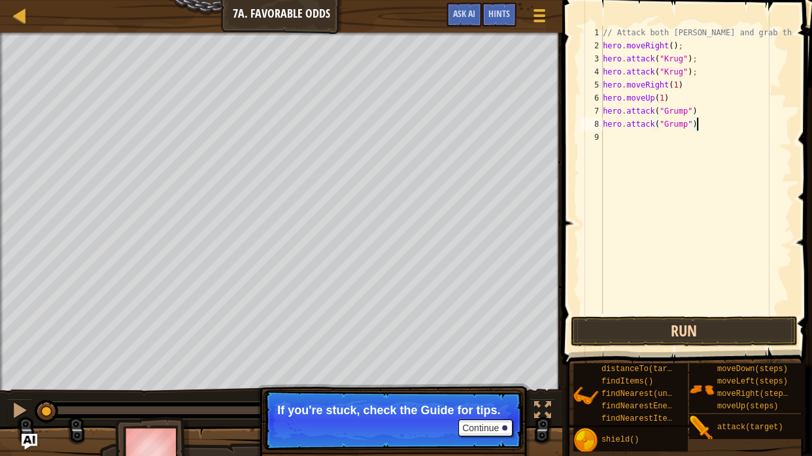
type textarea "hero.attack("Grump")"
click at [649, 332] on button "Run" at bounding box center [684, 332] width 227 height 30
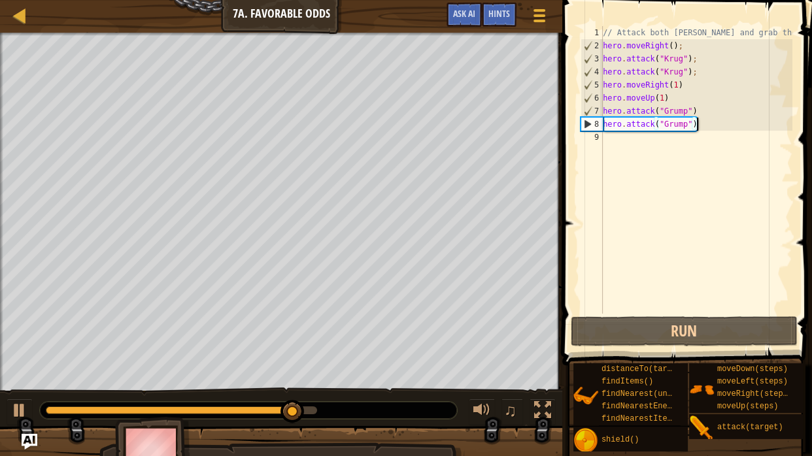
click at [628, 162] on div "// Attack both [PERSON_NAME] and grab the gem. hero . moveRight ( ) ; hero . at…" at bounding box center [696, 183] width 192 height 314
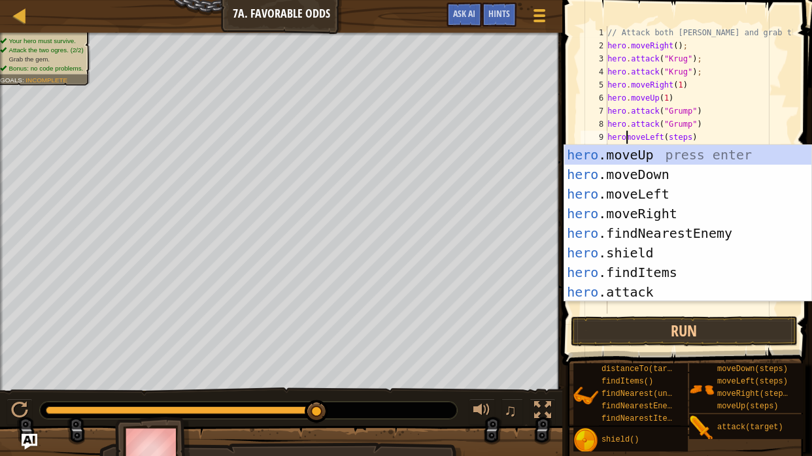
scroll to position [6, 1]
click at [696, 136] on div "// Attack both [PERSON_NAME] and grab the gem. hero . moveRight ( ) ; hero . at…" at bounding box center [699, 183] width 188 height 314
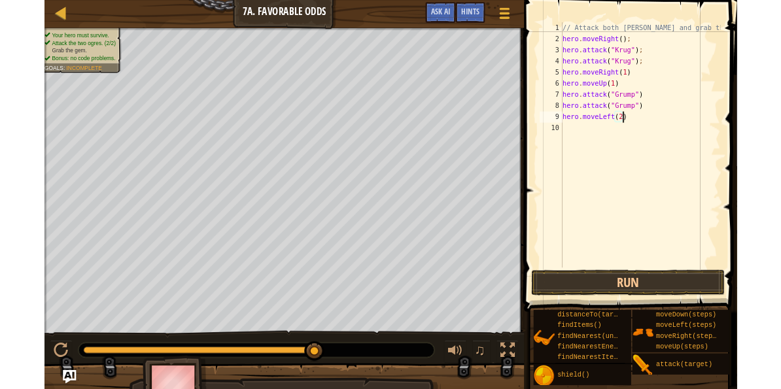
scroll to position [6, 5]
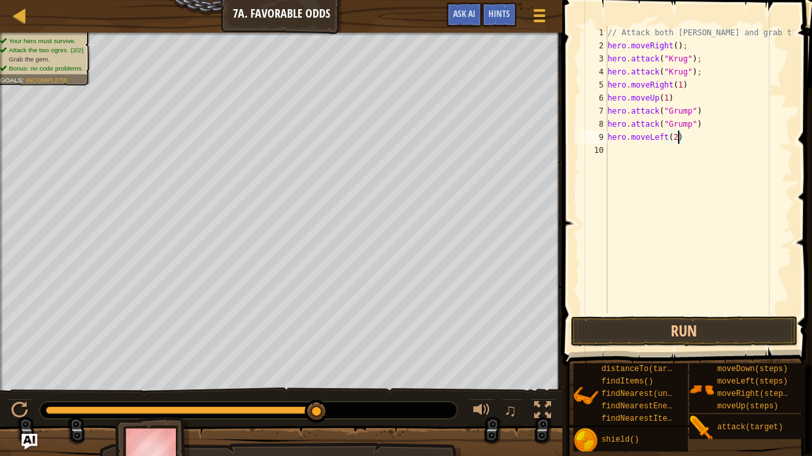
type textarea "hero.moveLeft(2)"
click at [652, 348] on span at bounding box center [689, 164] width 260 height 404
click at [646, 334] on button "Run" at bounding box center [684, 332] width 227 height 30
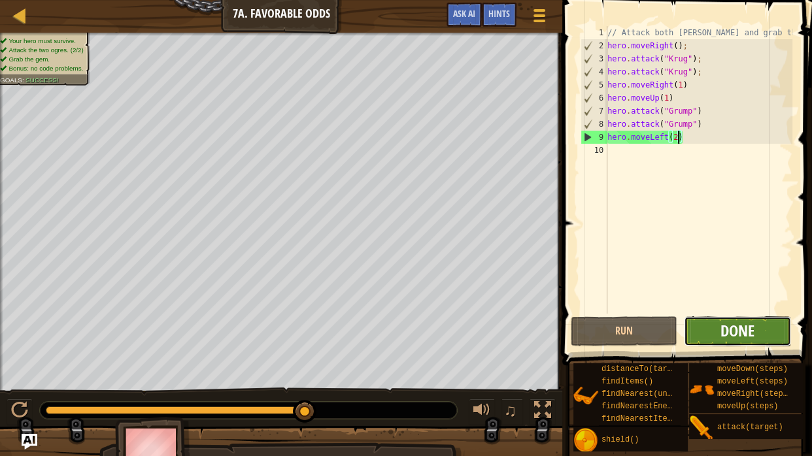
click at [749, 322] on span "Done" at bounding box center [738, 330] width 34 height 21
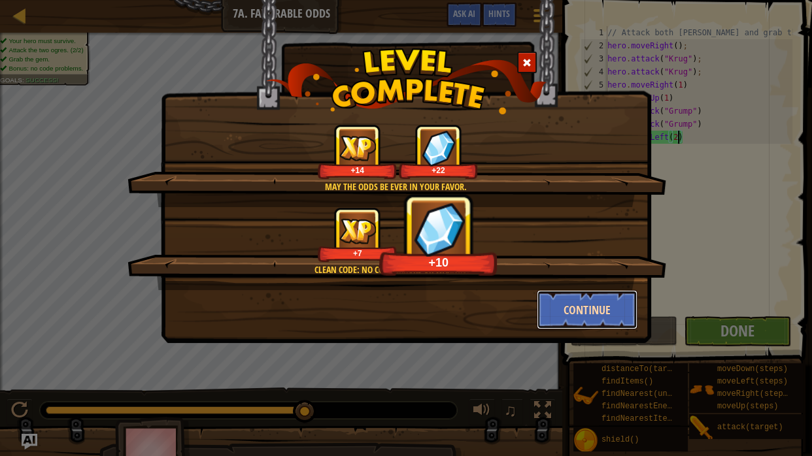
click at [610, 303] on button "Continue" at bounding box center [587, 309] width 101 height 39
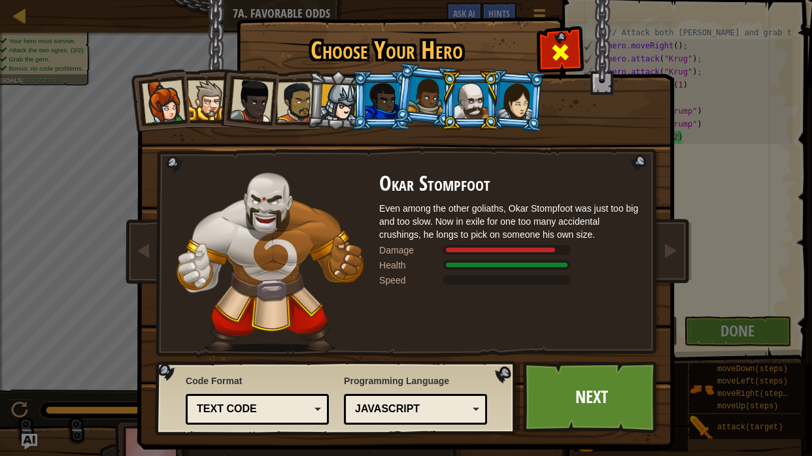
click at [564, 61] on span at bounding box center [560, 52] width 21 height 21
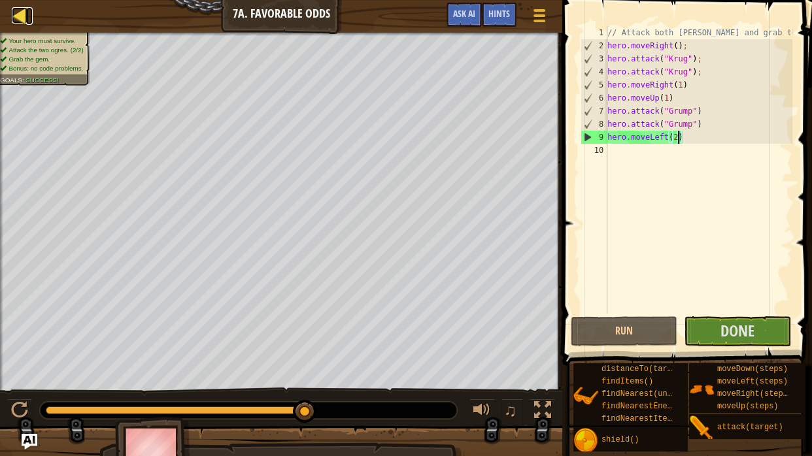
click at [17, 16] on div at bounding box center [20, 15] width 16 height 16
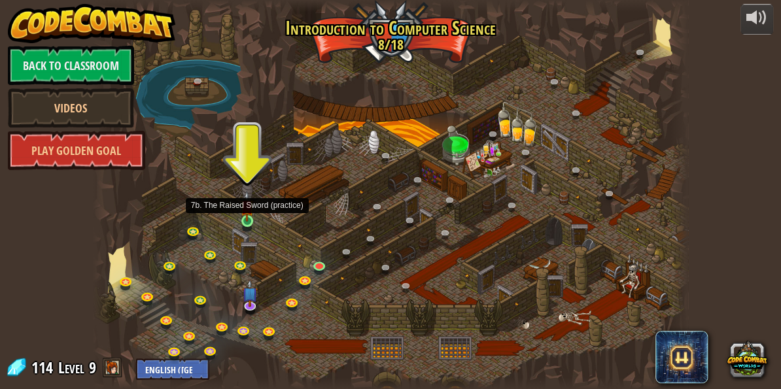
click at [247, 220] on img at bounding box center [247, 206] width 14 height 31
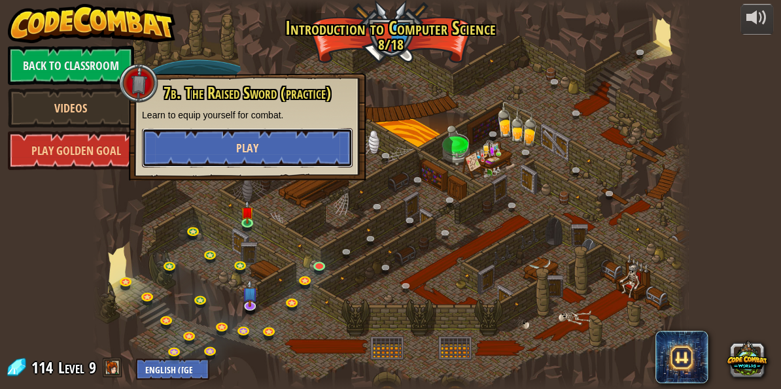
click at [272, 151] on button "Play" at bounding box center [247, 147] width 211 height 39
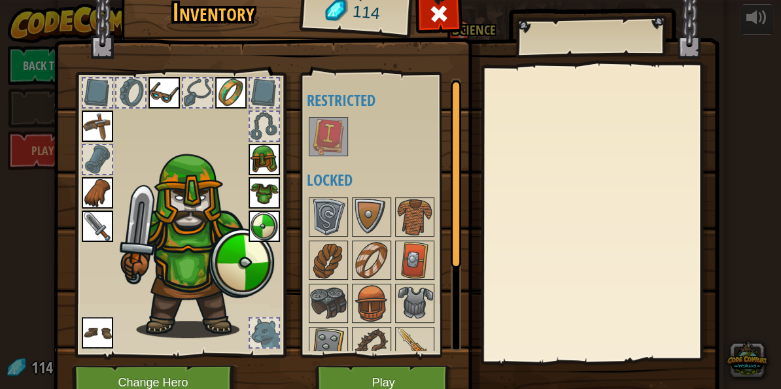
scroll to position [49, 0]
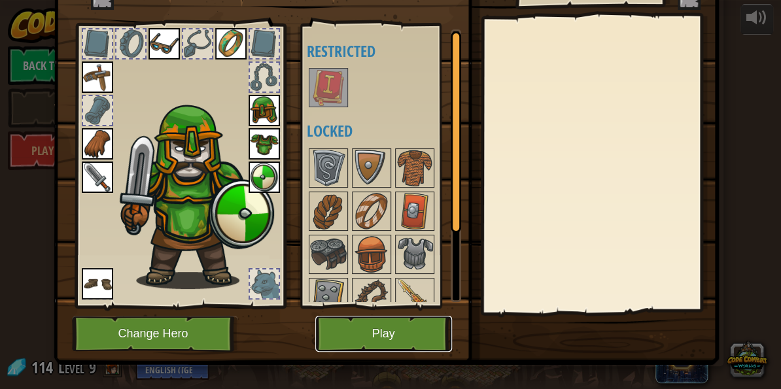
click at [404, 330] on button "Play" at bounding box center [383, 334] width 137 height 36
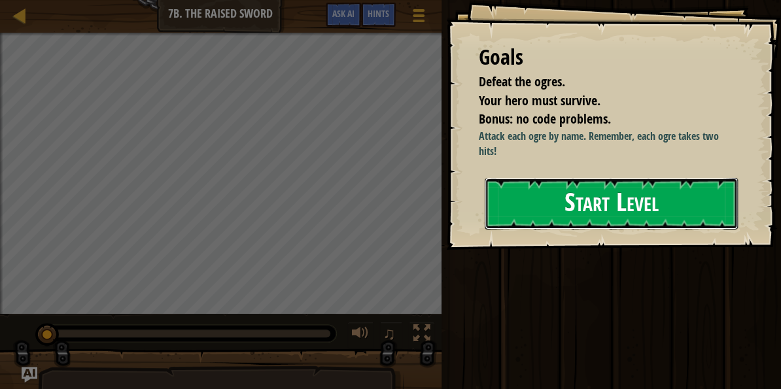
click at [518, 208] on button "Start Level" at bounding box center [611, 204] width 253 height 52
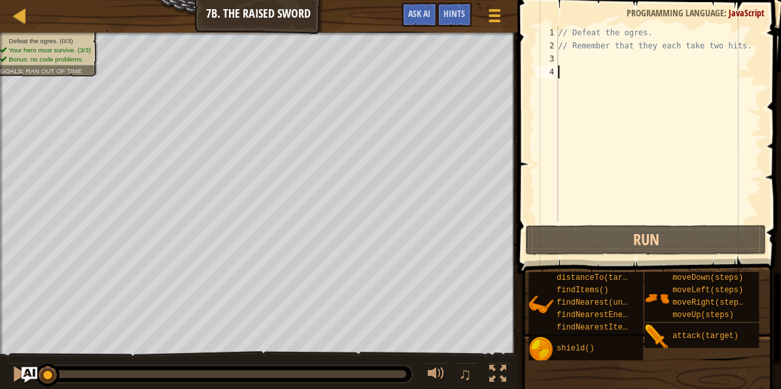
click at [565, 61] on div "// Defeat the ogres. // Remember that they each take two hits." at bounding box center [658, 137] width 206 height 222
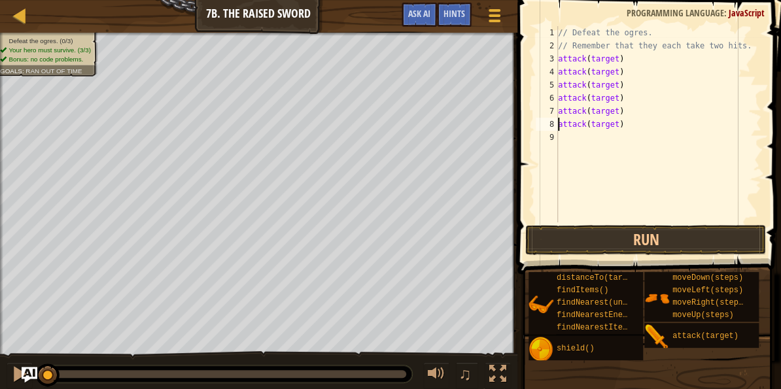
click at [559, 56] on div "// Defeat the ogres. // Remember that they each take two hits. attack ( target …" at bounding box center [658, 137] width 206 height 222
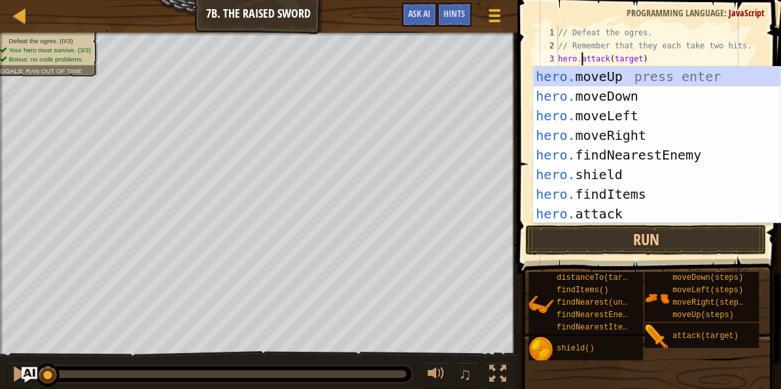
scroll to position [6, 2]
click at [659, 43] on div "// Defeat the ogres. // Remember that they each take two hits. hero . attack ( …" at bounding box center [658, 137] width 206 height 222
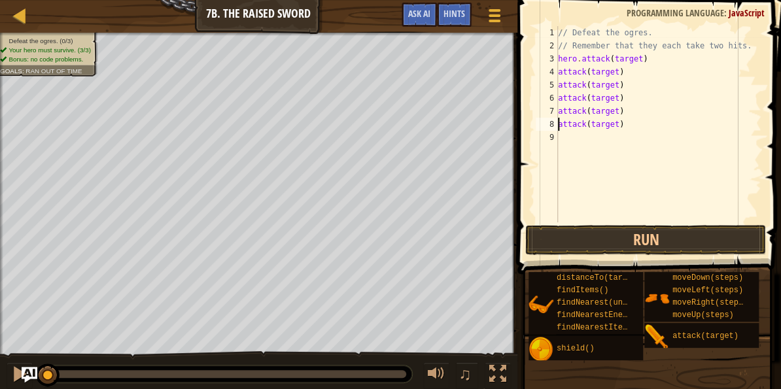
click at [558, 125] on div "// Defeat the ogres. // Remember that they each take two hits. hero . attack ( …" at bounding box center [658, 137] width 206 height 222
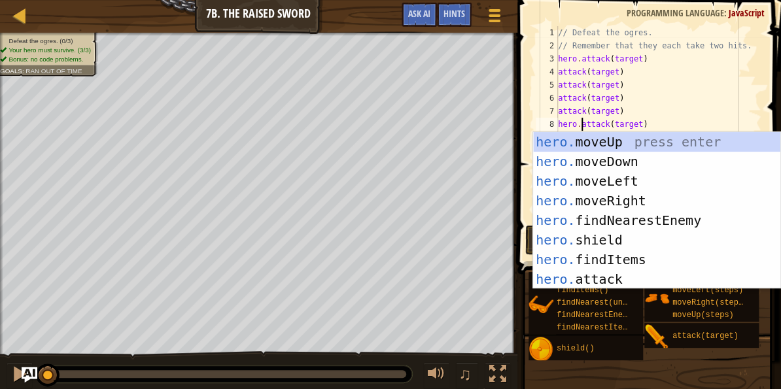
click at [558, 111] on div "// Defeat the ogres. // Remember that they each take two hits. hero . attack ( …" at bounding box center [658, 137] width 206 height 222
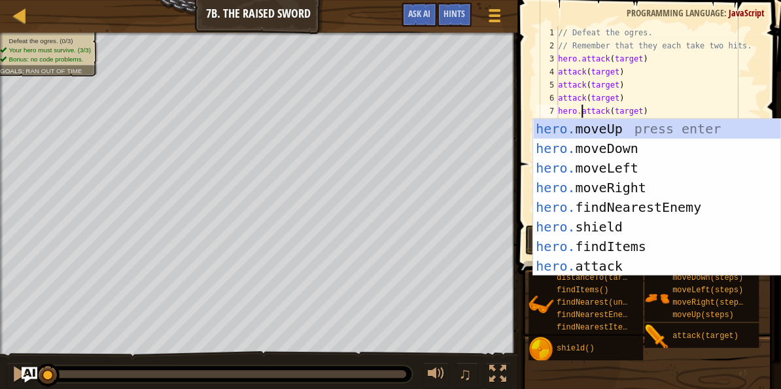
click at [559, 99] on div "// Defeat the ogres. // Remember that they each take two hits. hero . attack ( …" at bounding box center [658, 137] width 206 height 222
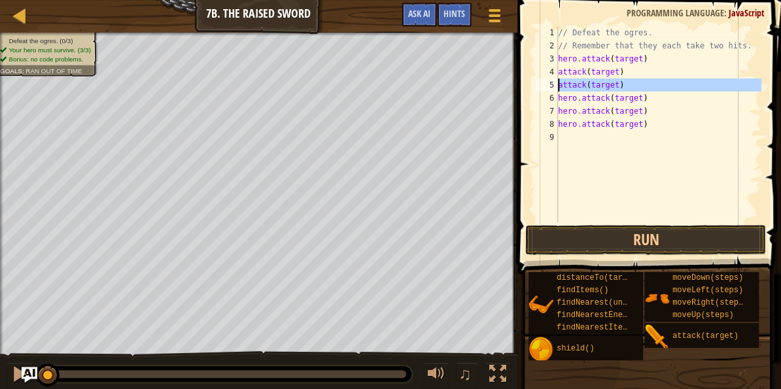
click at [557, 84] on div "5" at bounding box center [547, 84] width 22 height 13
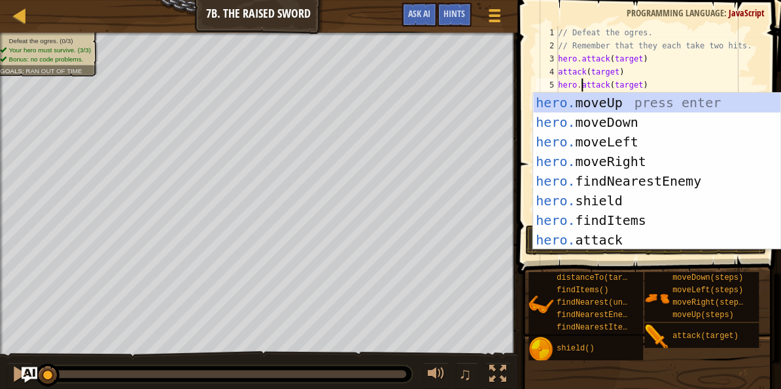
click at [559, 69] on div "// Defeat the ogres. // Remember that they each take two hits. hero . attack ( …" at bounding box center [658, 137] width 206 height 222
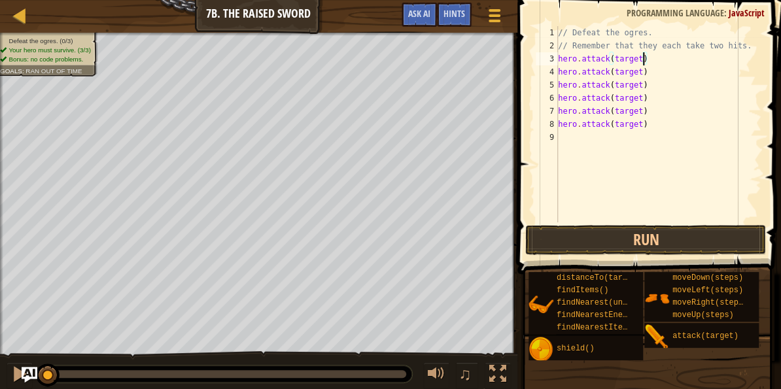
click at [642, 62] on div "// Defeat the ogres. // Remember that they each take two hits. hero . attack ( …" at bounding box center [658, 137] width 206 height 222
drag, startPoint x: 641, startPoint y: 72, endPoint x: 613, endPoint y: 70, distance: 27.5
click at [613, 70] on div "// Defeat the ogres. // Remember that they each take two hits. hero . attack ( …" at bounding box center [658, 137] width 206 height 222
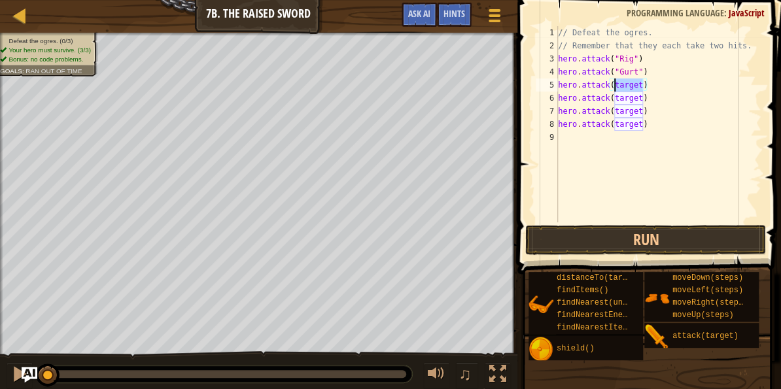
drag, startPoint x: 641, startPoint y: 86, endPoint x: 615, endPoint y: 85, distance: 26.2
click at [615, 85] on div "// Defeat the ogres. // Remember that they each take two hits. hero . attack ( …" at bounding box center [658, 137] width 206 height 222
click at [642, 97] on div "// Defeat the ogres. // Remember that they each take two hits. hero . attack ( …" at bounding box center [658, 137] width 206 height 222
click at [642, 111] on div "// Defeat the ogres. // Remember that they each take two hits. hero . attack ( …" at bounding box center [658, 137] width 206 height 222
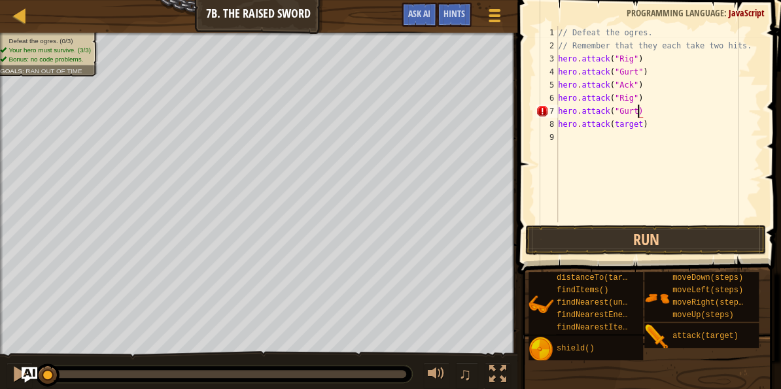
scroll to position [6, 7]
click at [640, 127] on div "// Defeat the ogres. // Remember that they each take two hits. hero . attack ( …" at bounding box center [658, 137] width 206 height 222
type textarea "hero.attack("Ack")"
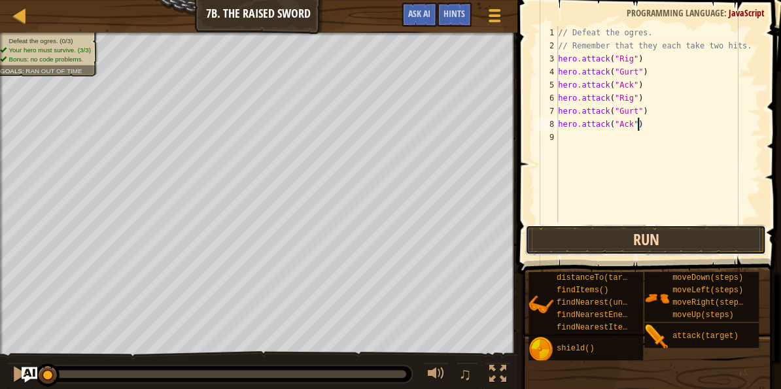
click at [656, 228] on button "Run" at bounding box center [645, 240] width 241 height 30
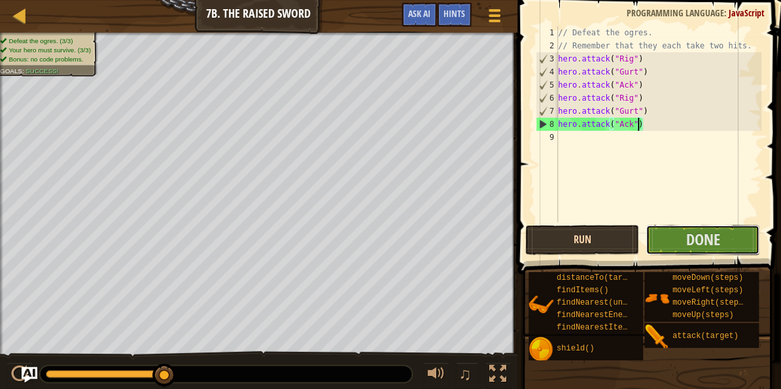
click at [656, 228] on button "Done" at bounding box center [702, 240] width 114 height 30
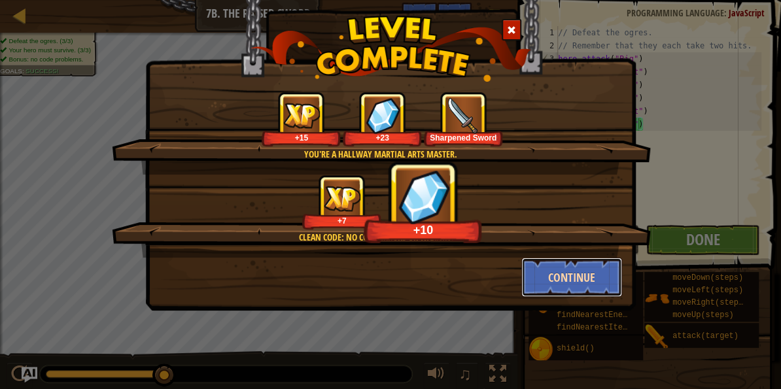
click at [553, 271] on button "Continue" at bounding box center [571, 277] width 101 height 39
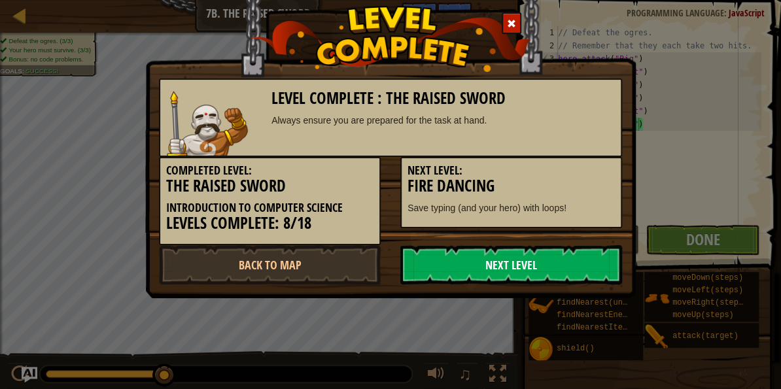
click at [417, 252] on link "Next Level" at bounding box center [511, 264] width 222 height 39
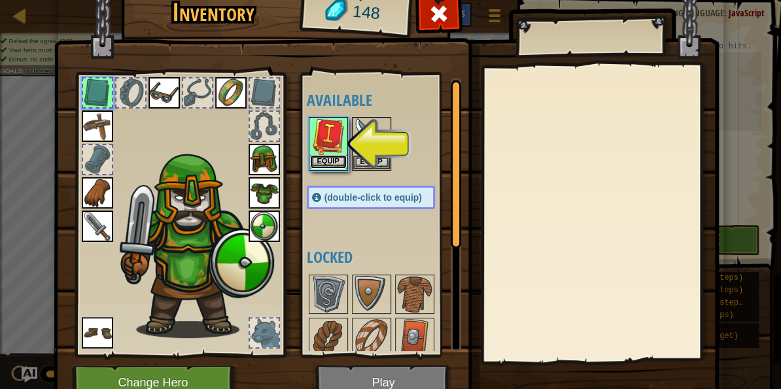
click at [332, 155] on button "Equip" at bounding box center [328, 162] width 37 height 14
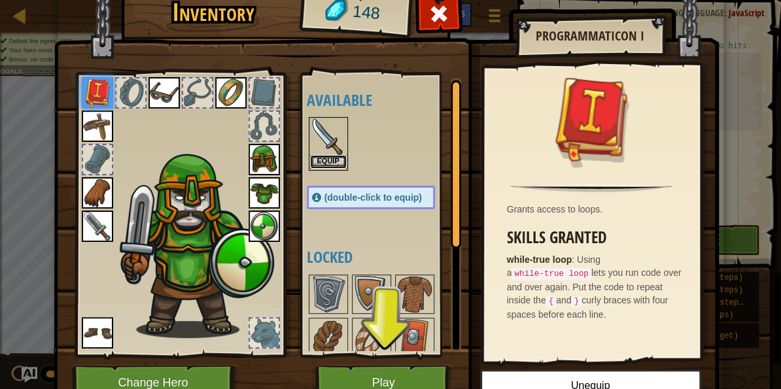
click at [338, 158] on button "Equip" at bounding box center [328, 162] width 37 height 14
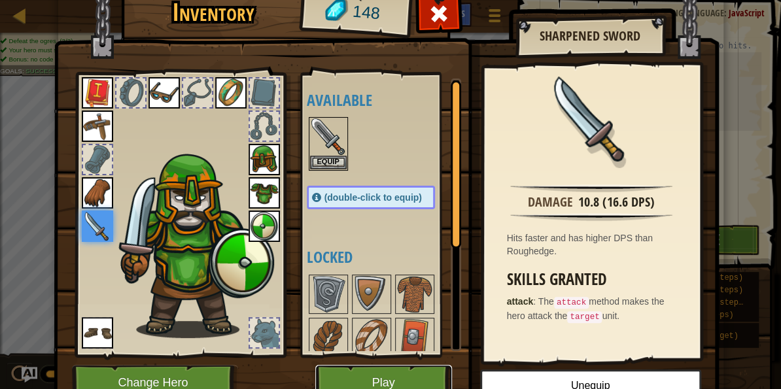
click at [351, 379] on button "Play" at bounding box center [383, 383] width 137 height 36
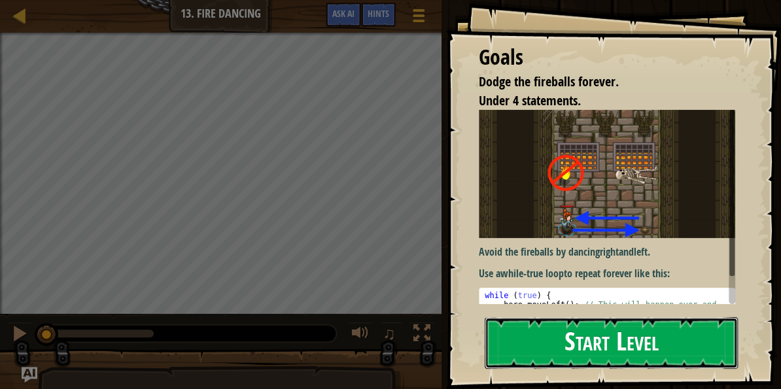
click at [525, 344] on button "Start Level" at bounding box center [611, 343] width 253 height 52
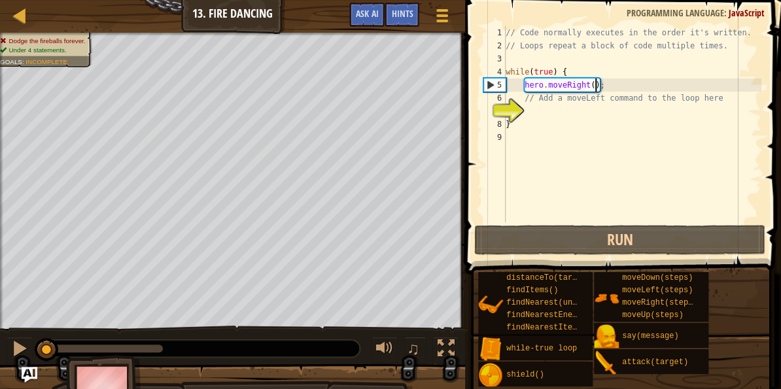
click at [595, 84] on div "// Code normally executes in the order it's written. // Loops repeat a block of…" at bounding box center [632, 137] width 258 height 222
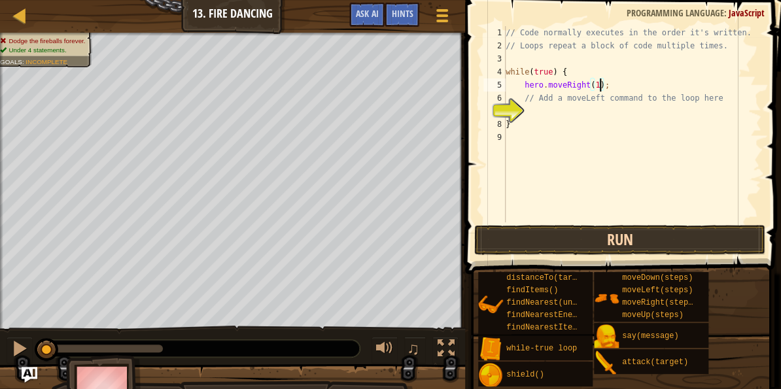
type textarea "hero.moveRight(1);"
click at [623, 236] on button "Run" at bounding box center [619, 240] width 291 height 30
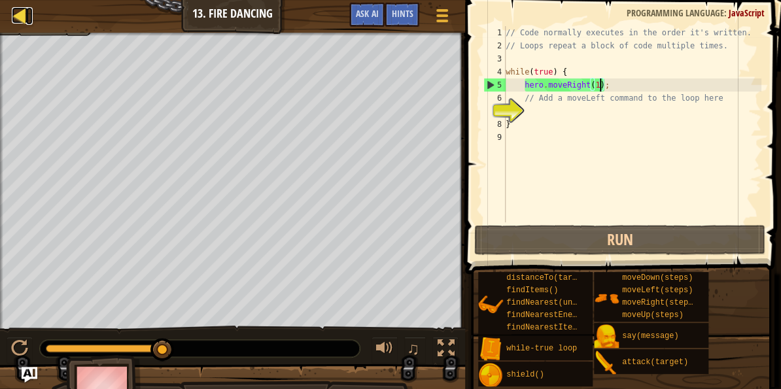
click at [25, 21] on div at bounding box center [20, 15] width 16 height 16
